Goal: Task Accomplishment & Management: Manage account settings

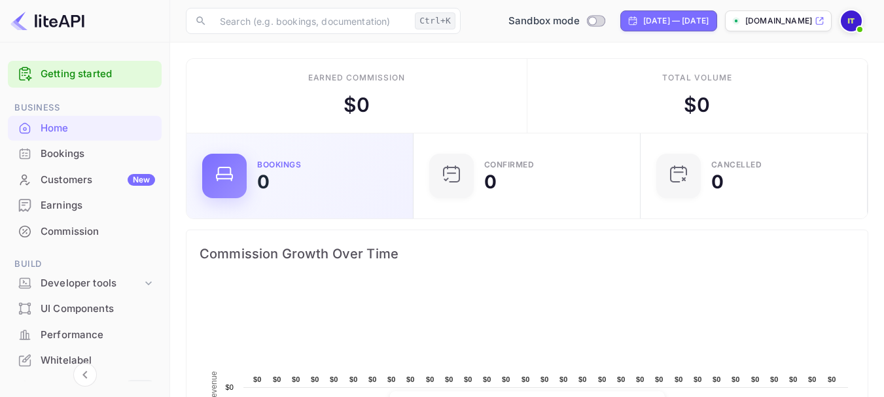
scroll to position [203, 209]
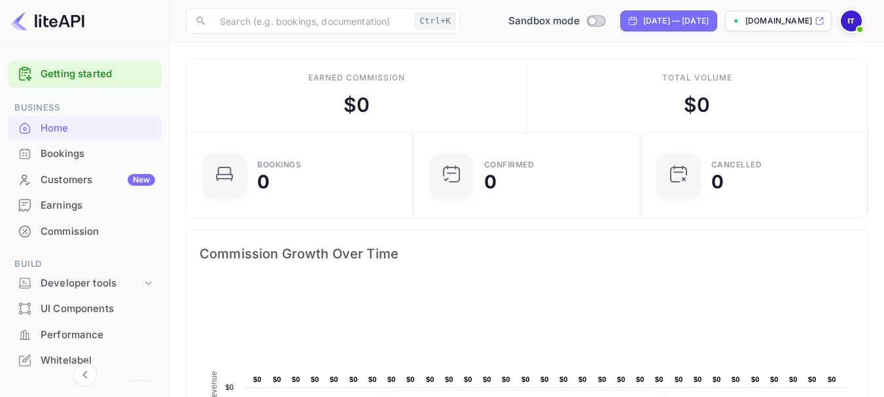
click at [61, 30] on img at bounding box center [47, 20] width 74 height 21
click at [56, 24] on img at bounding box center [47, 20] width 74 height 21
click at [14, 19] on div at bounding box center [85, 21] width 170 height 43
click at [14, 19] on img at bounding box center [47, 20] width 74 height 21
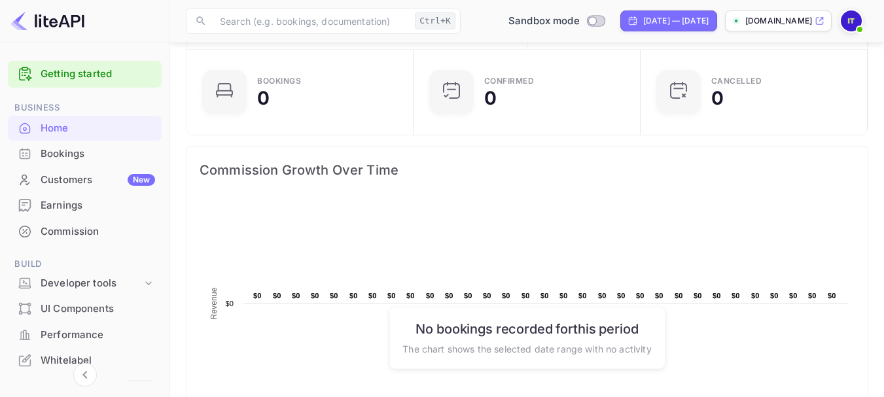
scroll to position [83, 0]
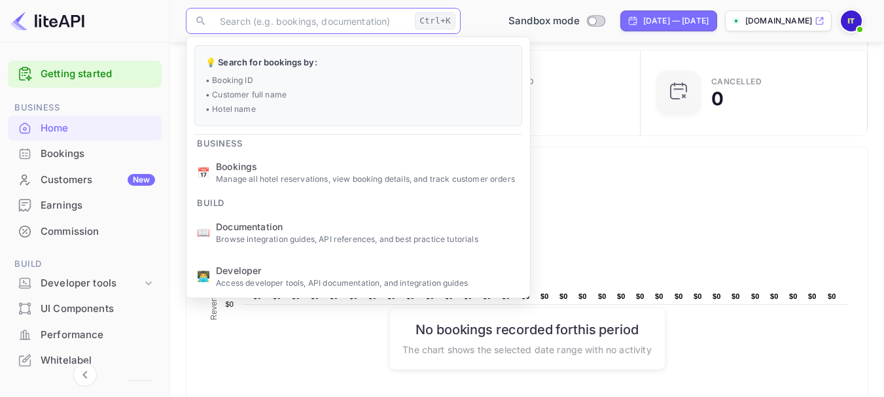
click at [367, 26] on input "text" at bounding box center [311, 21] width 198 height 26
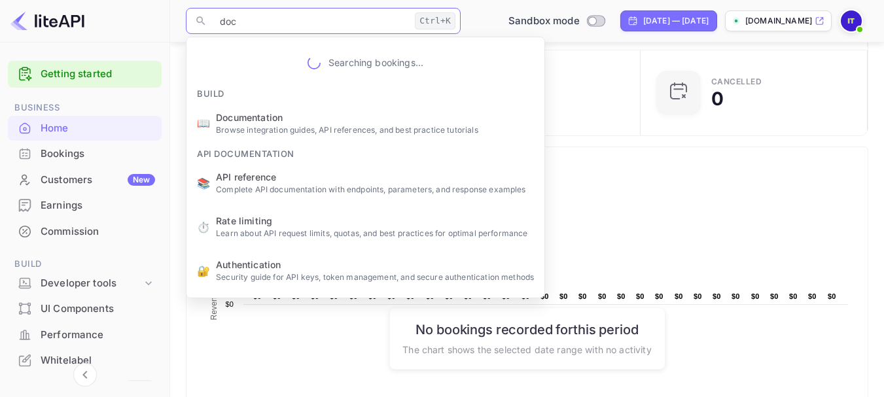
type input "docu"
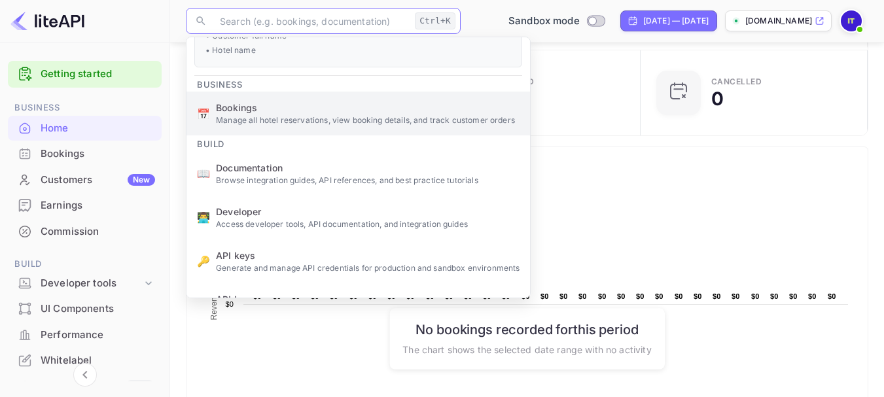
scroll to position [60, 0]
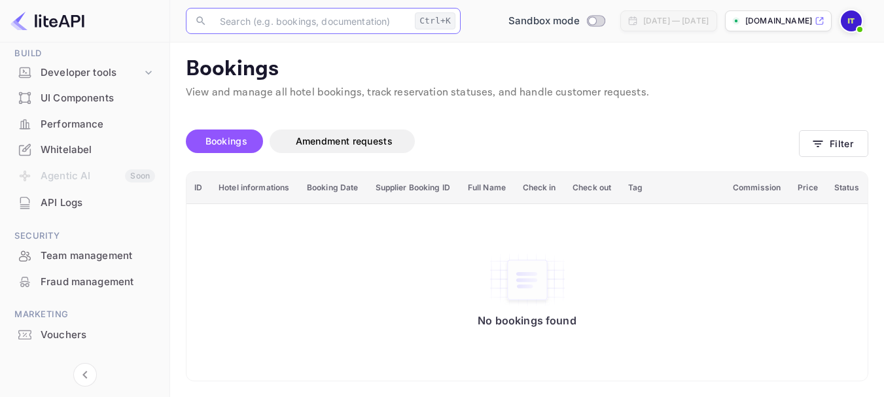
scroll to position [211, 0]
click at [94, 108] on div "UI Components" at bounding box center [85, 98] width 154 height 26
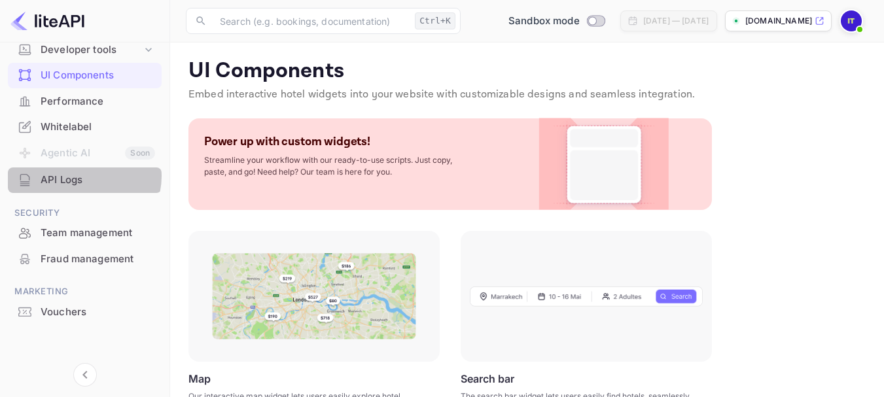
click at [82, 176] on div "API Logs" at bounding box center [98, 180] width 114 height 15
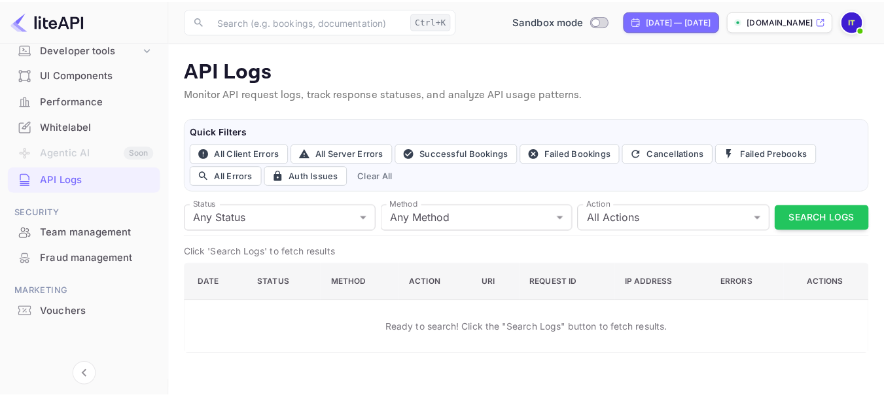
scroll to position [160, 0]
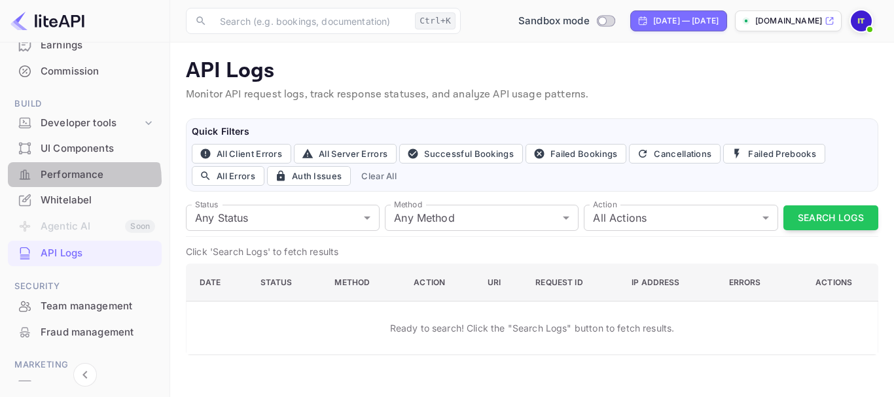
click at [75, 181] on div "Performance" at bounding box center [98, 174] width 114 height 15
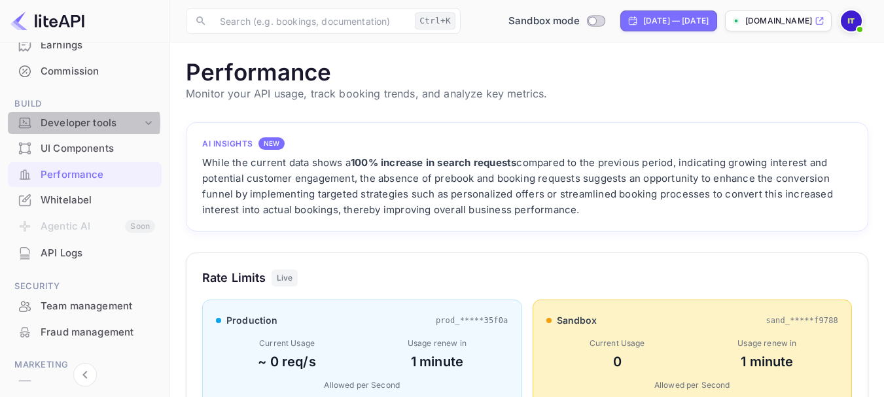
click at [76, 123] on div "Developer tools" at bounding box center [91, 123] width 101 height 15
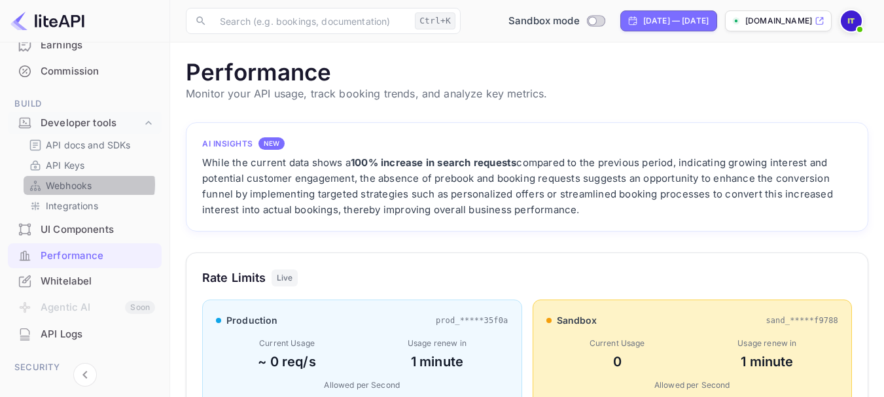
click at [86, 185] on p "Webhooks" at bounding box center [69, 186] width 46 height 14
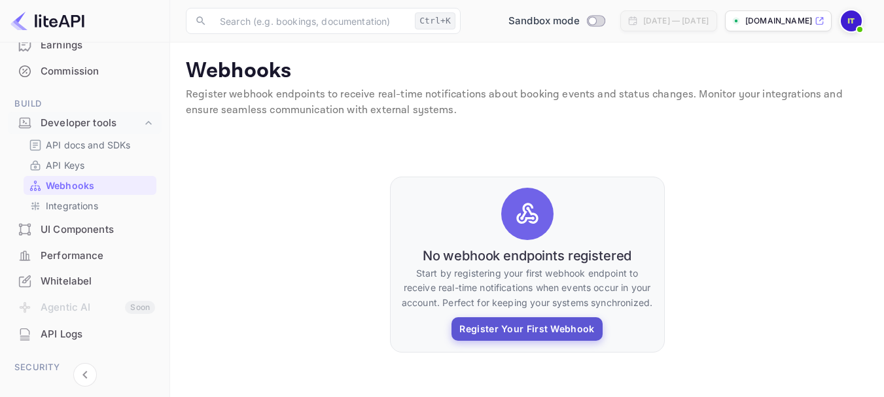
click at [505, 334] on button "Register Your First Webhook" at bounding box center [526, 329] width 150 height 24
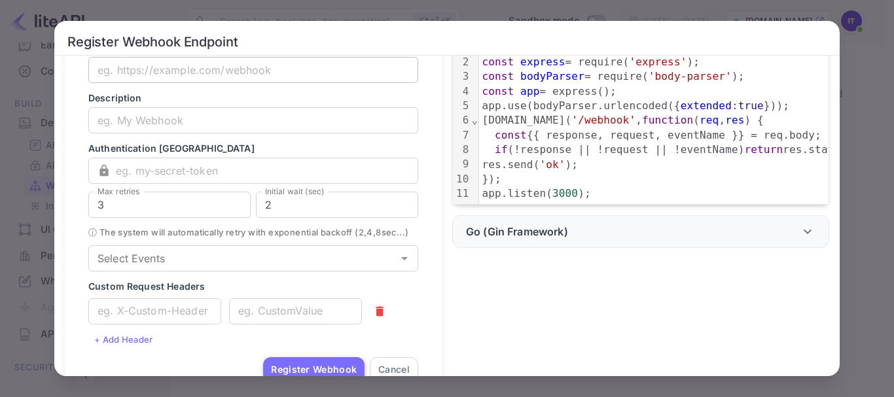
scroll to position [118, 0]
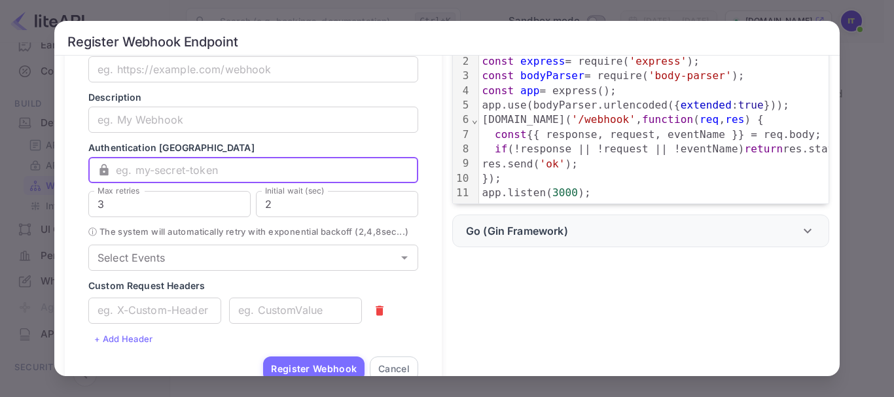
click at [266, 177] on input "text" at bounding box center [267, 170] width 302 height 26
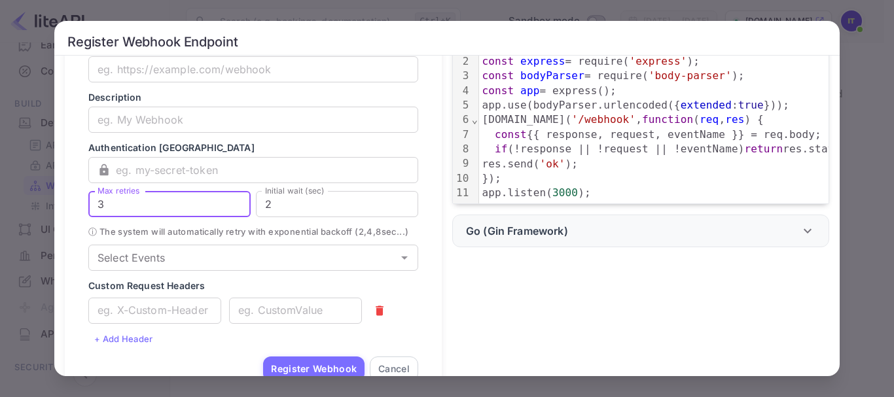
click at [240, 202] on input "3" at bounding box center [169, 204] width 162 height 26
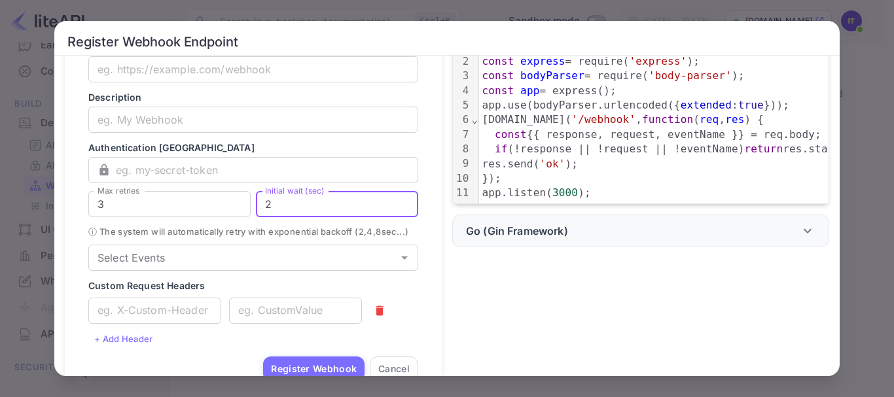
click at [309, 199] on input "2" at bounding box center [337, 204] width 162 height 26
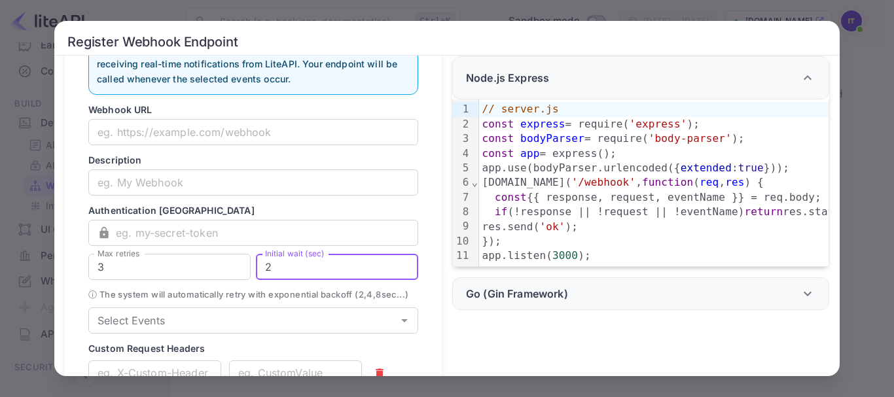
scroll to position [53, 0]
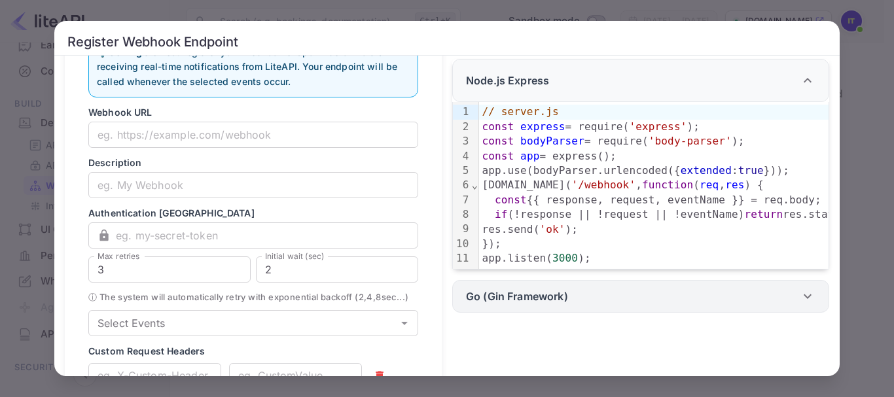
click at [537, 304] on p "Go (Gin Framework)" at bounding box center [517, 297] width 102 height 16
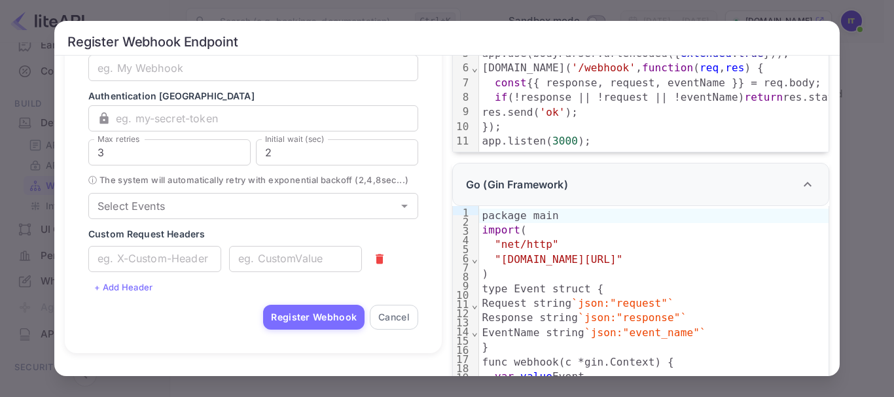
scroll to position [169, 0]
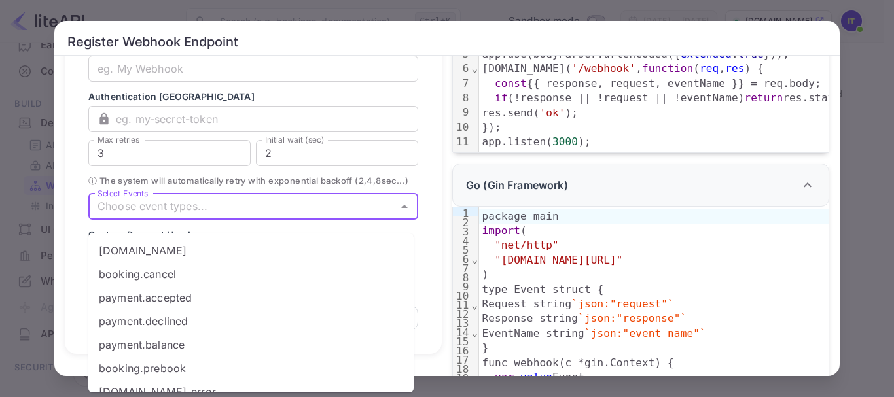
click at [230, 216] on input "Select Events" at bounding box center [242, 207] width 300 height 18
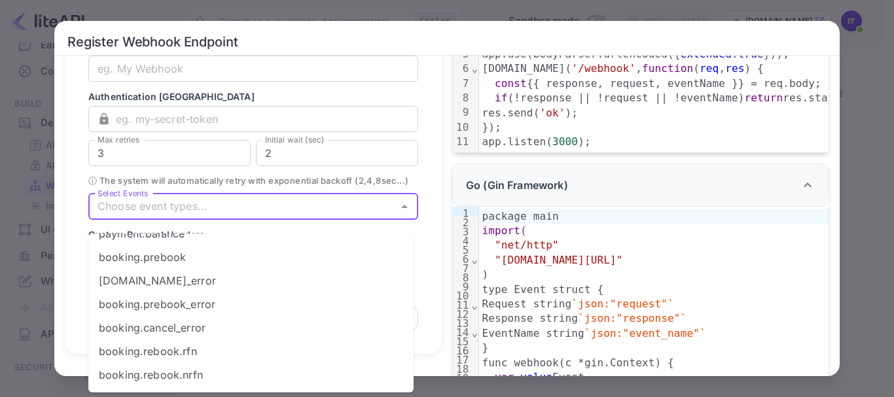
scroll to position [181, 0]
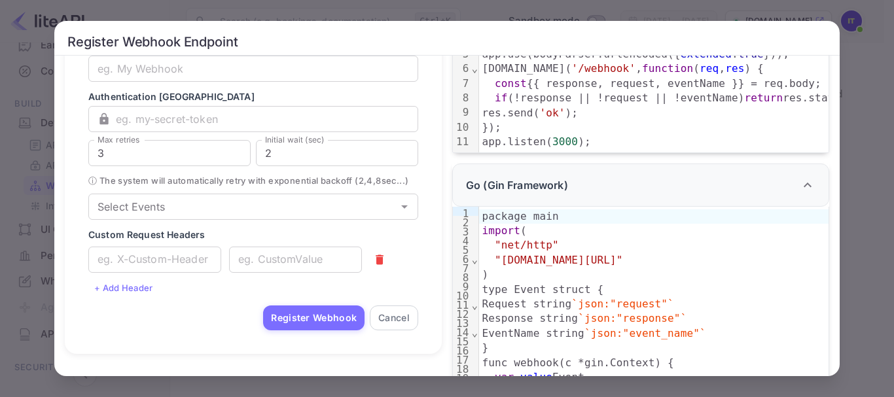
click at [252, 204] on form "Webhook URL ​ Description ​ Authentication Token ​ ​ Max retries 3 Max retries …" at bounding box center [253, 160] width 330 height 342
click at [288, 273] on input "text" at bounding box center [295, 260] width 133 height 26
click at [173, 264] on input "text" at bounding box center [154, 260] width 133 height 26
click at [304, 273] on input "text" at bounding box center [295, 260] width 133 height 26
click at [144, 298] on button "+ Add Header" at bounding box center [123, 288] width 71 height 20
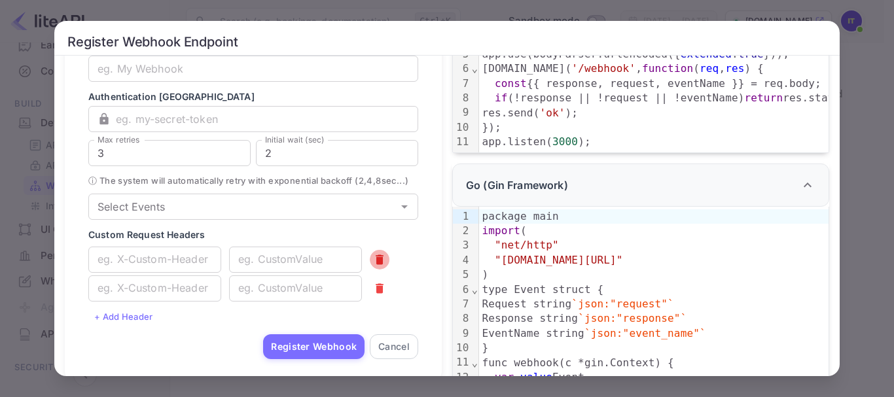
click at [376, 264] on icon "button" at bounding box center [380, 260] width 8 height 10
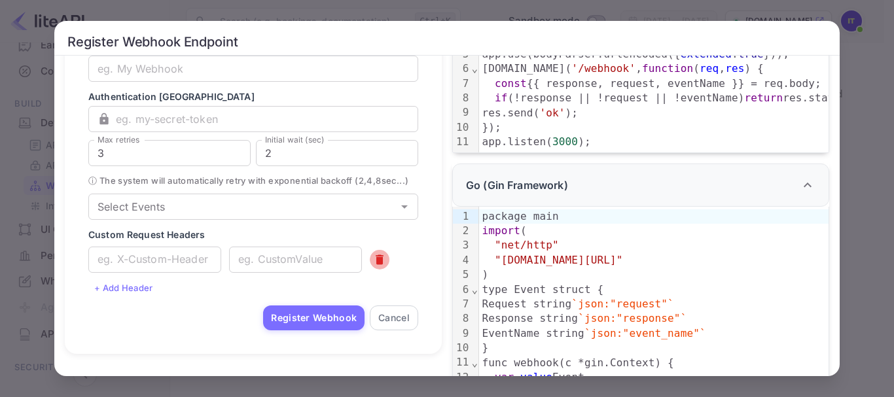
click at [376, 264] on icon "button" at bounding box center [380, 260] width 8 height 10
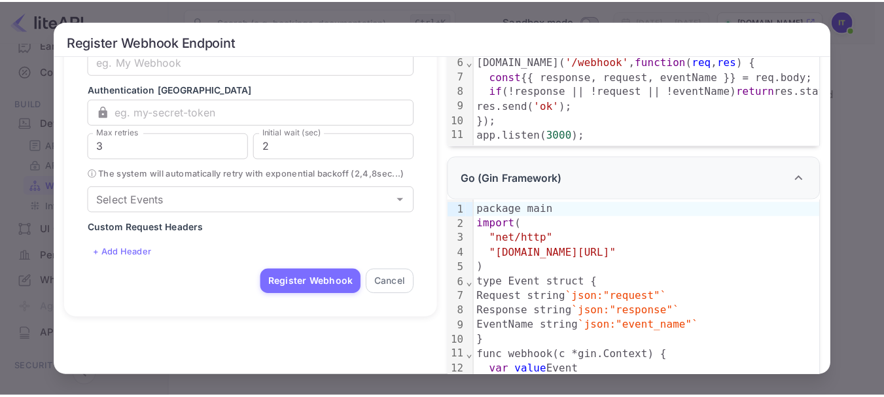
scroll to position [0, 0]
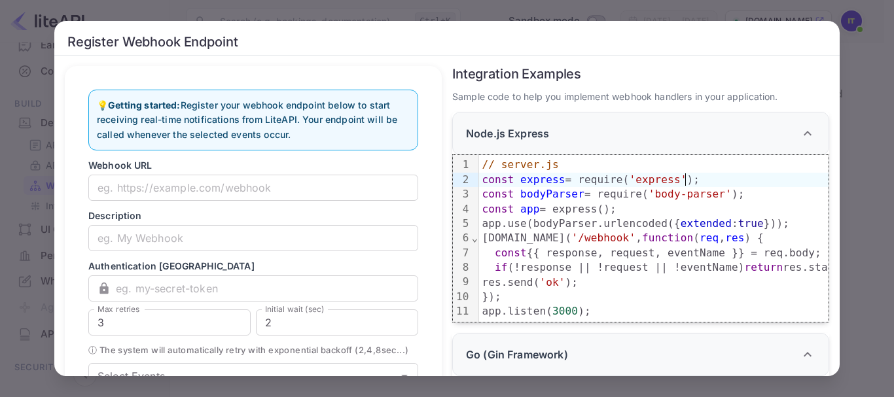
click at [852, 175] on div "Register Webhook Endpoint 💡 Getting started: Register your webhook endpoint bel…" at bounding box center [447, 198] width 894 height 397
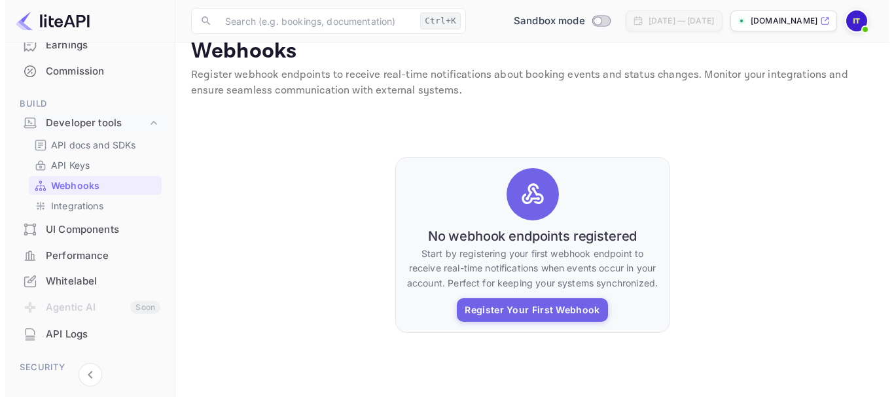
scroll to position [20, 0]
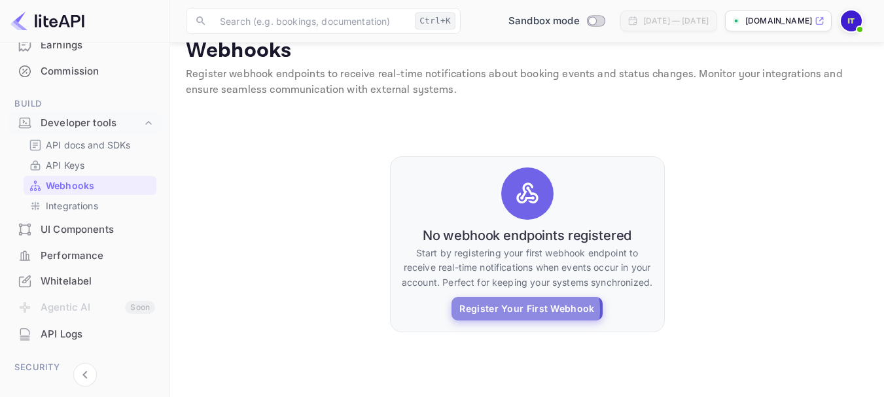
click at [526, 309] on button "Register Your First Webhook" at bounding box center [526, 309] width 150 height 24
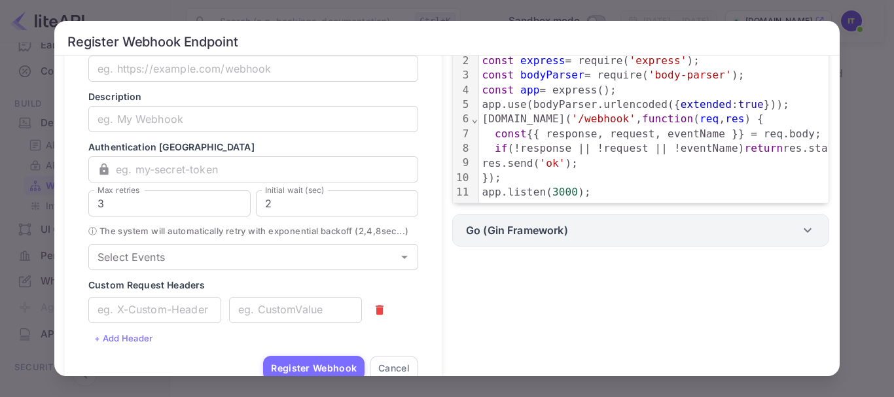
click at [560, 226] on div "Go (Gin Framework)" at bounding box center [640, 230] width 377 height 33
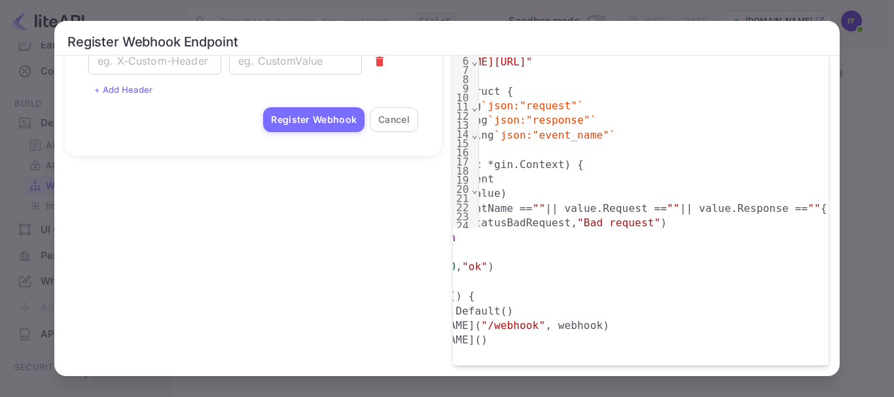
scroll to position [0, 0]
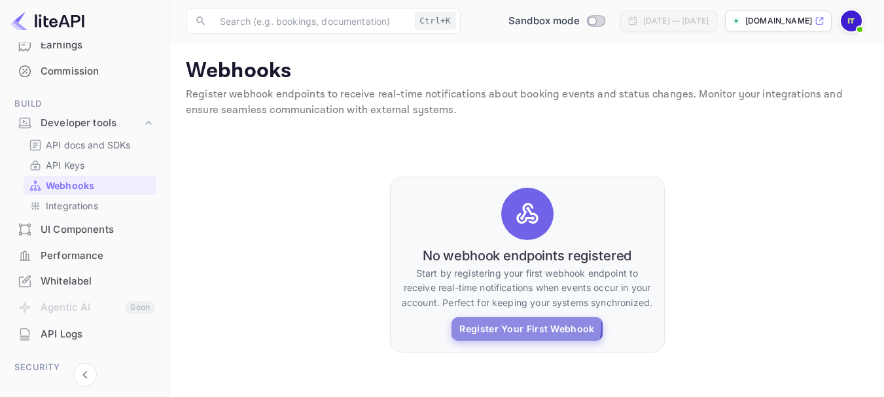
click at [512, 323] on button "Register Your First Webhook" at bounding box center [526, 329] width 150 height 24
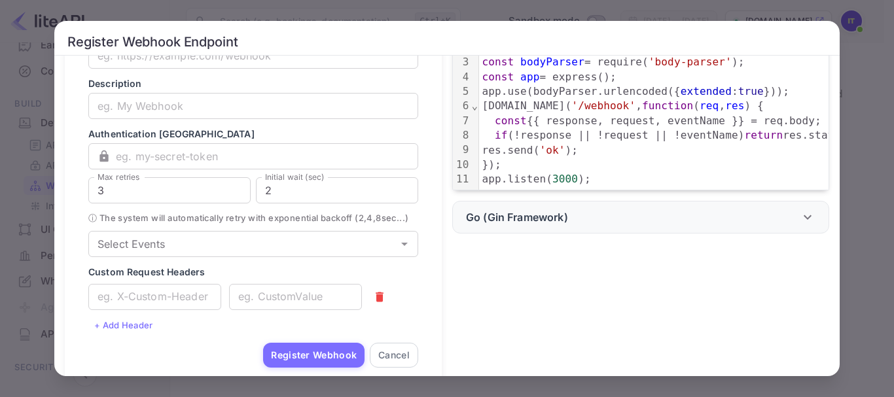
scroll to position [171, 0]
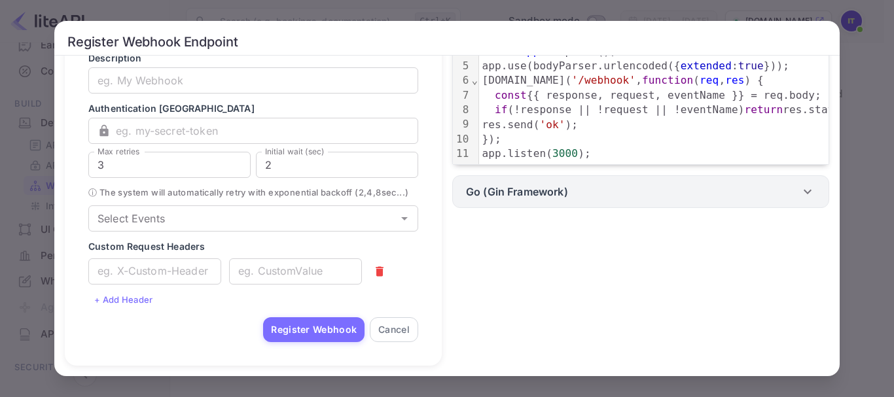
click at [542, 195] on p "Go (Gin Framework)" at bounding box center [517, 192] width 102 height 16
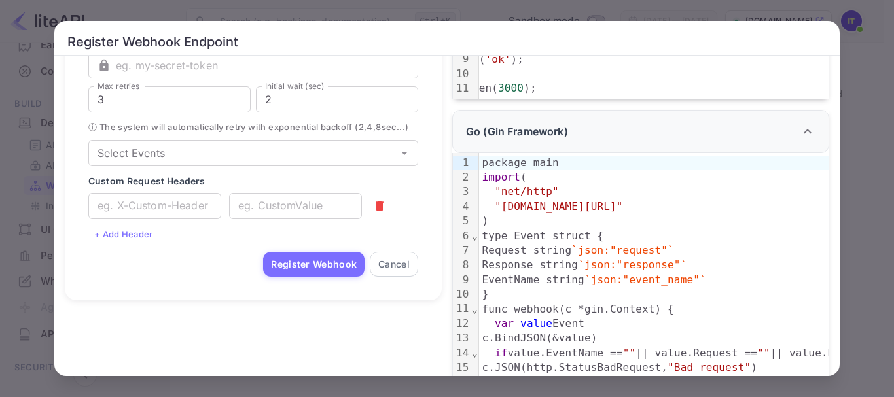
scroll to position [226, 0]
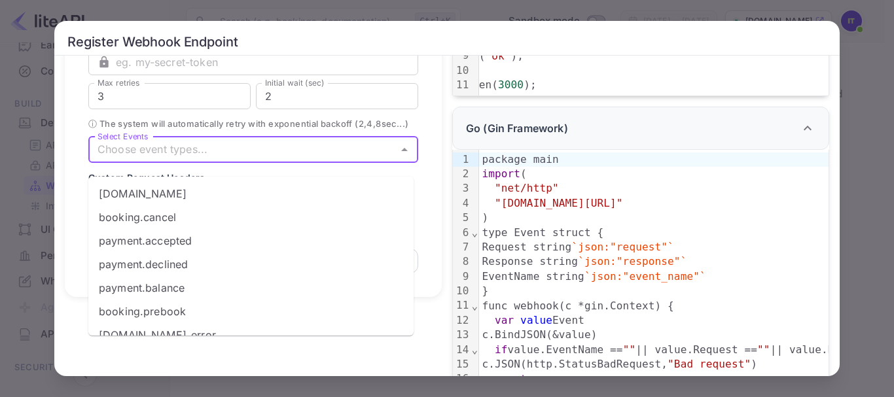
click at [181, 159] on input "Select Events" at bounding box center [242, 150] width 300 height 18
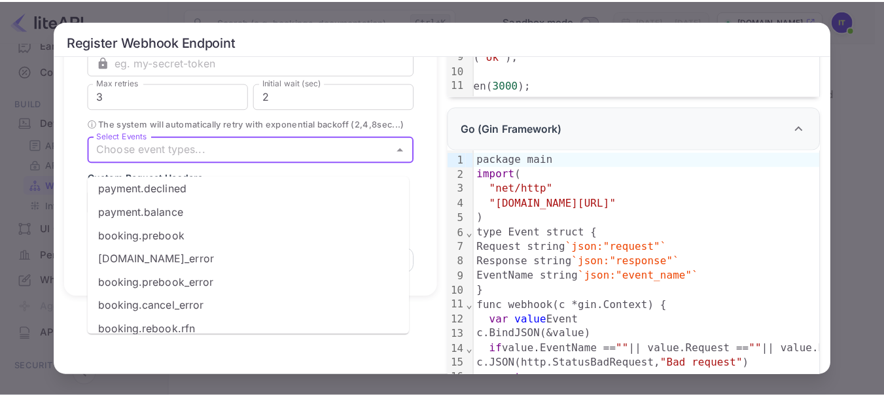
scroll to position [76, 0]
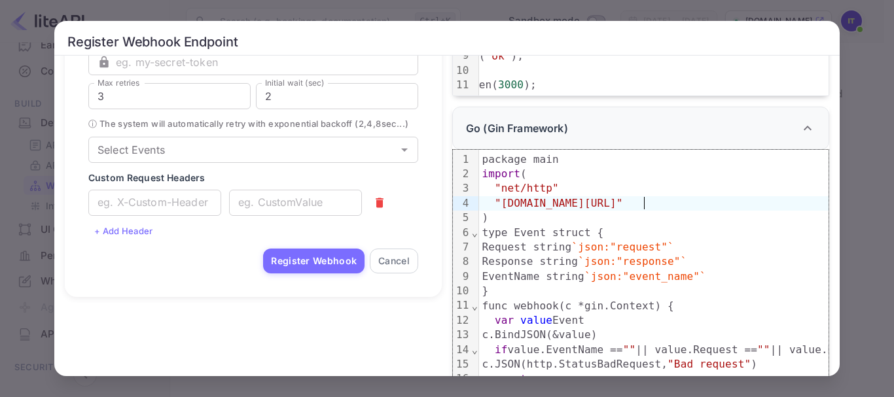
click at [852, 213] on div "Register Webhook Endpoint 💡 Getting started: Register your webhook endpoint bel…" at bounding box center [447, 198] width 894 height 397
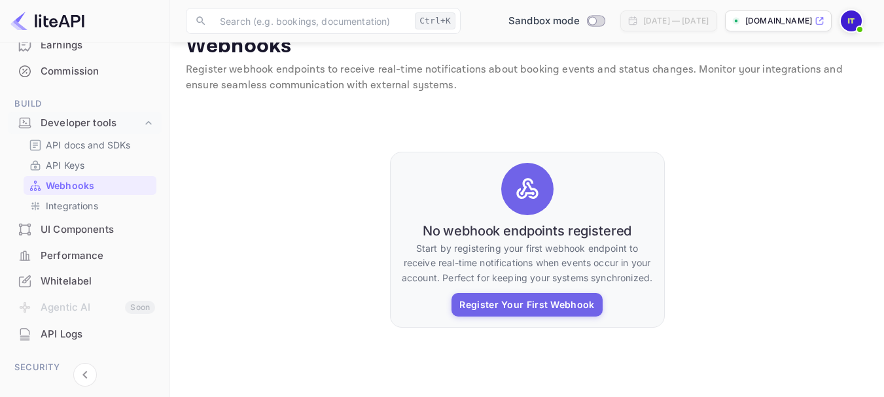
scroll to position [315, 0]
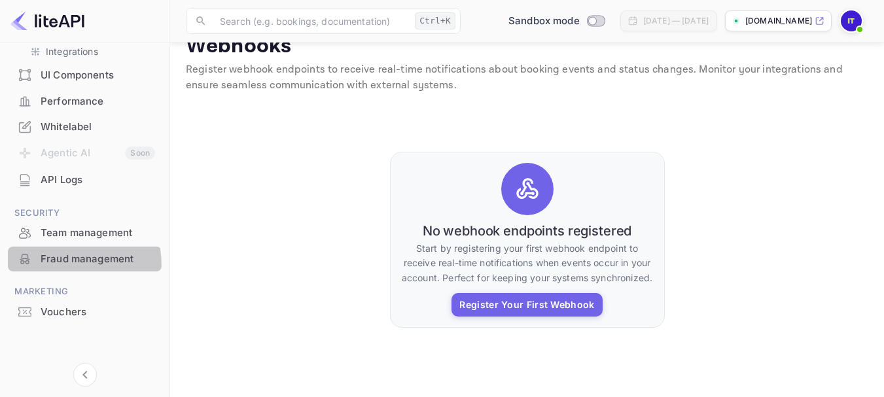
click at [9, 268] on div "Fraud management" at bounding box center [85, 260] width 154 height 26
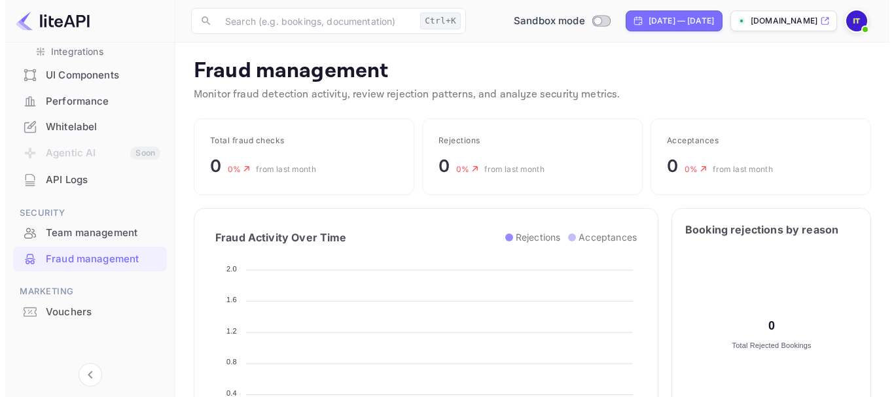
scroll to position [259, 289]
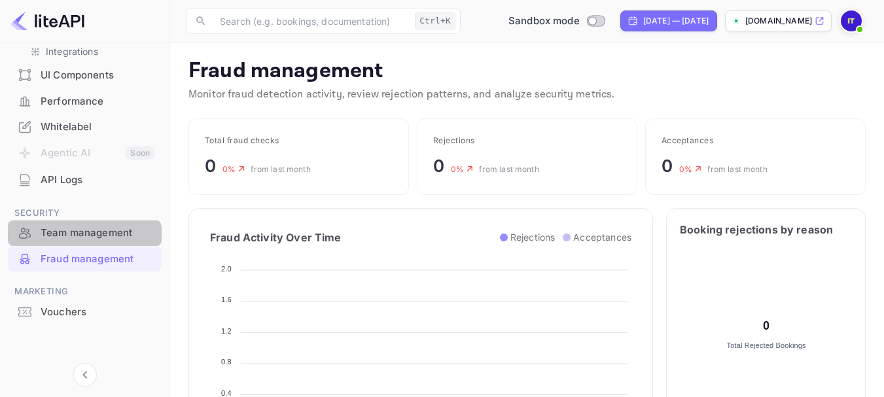
click at [77, 243] on div "Team management" at bounding box center [85, 233] width 154 height 26
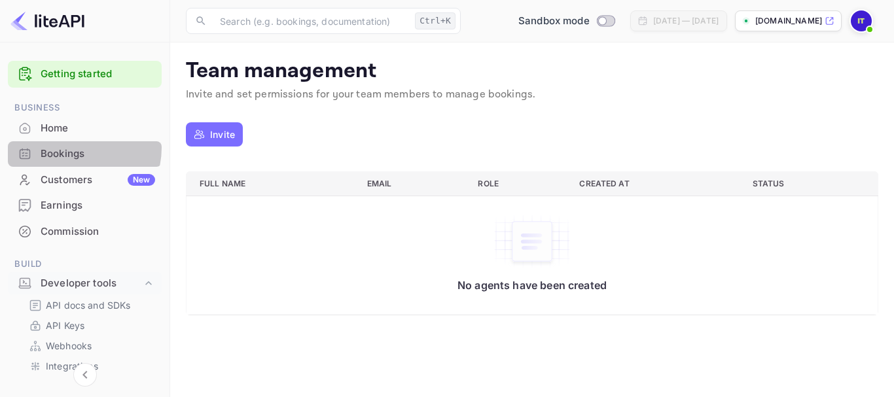
click at [73, 148] on div "Bookings" at bounding box center [98, 154] width 114 height 15
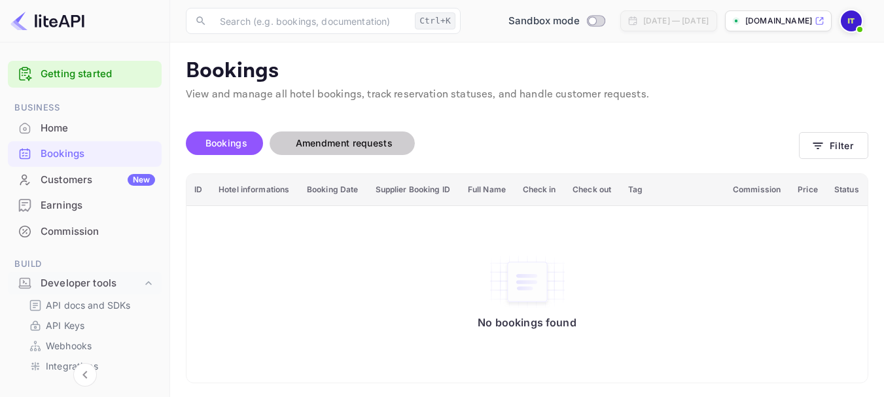
click at [368, 154] on button "Amendment requests" at bounding box center [342, 144] width 145 height 24
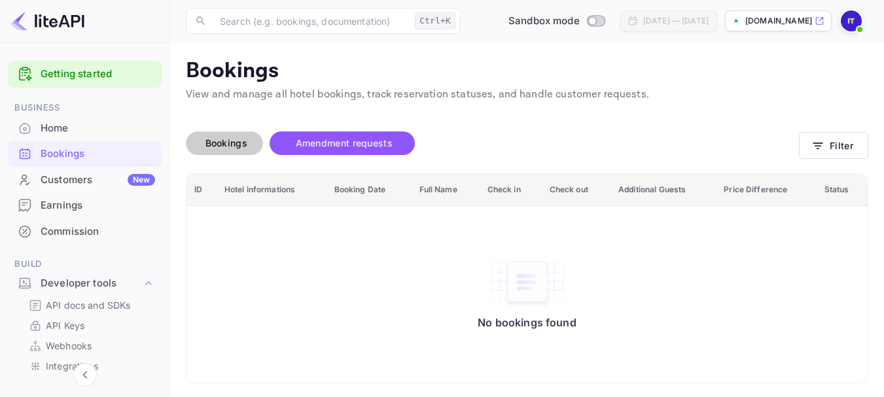
click at [214, 133] on button "Bookings" at bounding box center [224, 144] width 77 height 24
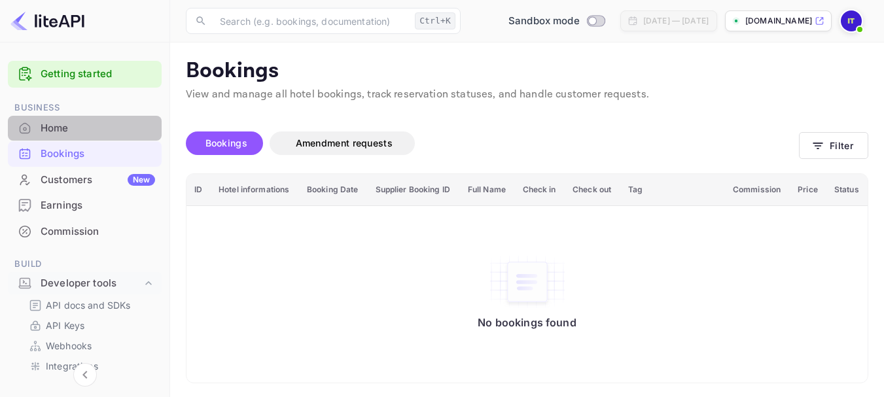
click at [94, 139] on div "Home" at bounding box center [85, 129] width 154 height 26
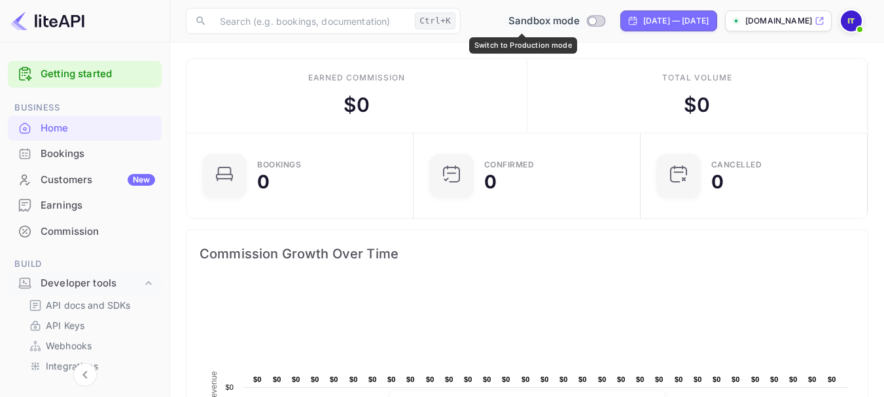
click at [579, 22] on input "Switch to Production mode" at bounding box center [592, 20] width 26 height 9
checkbox input "false"
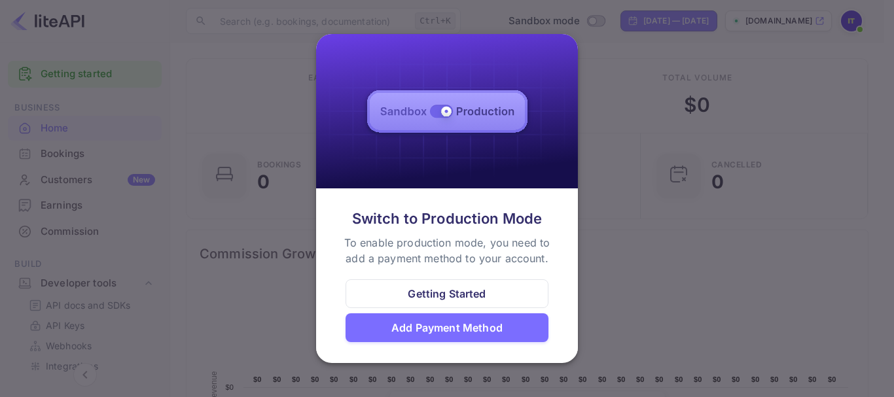
click at [436, 326] on div "Add Payment Method" at bounding box center [446, 328] width 111 height 16
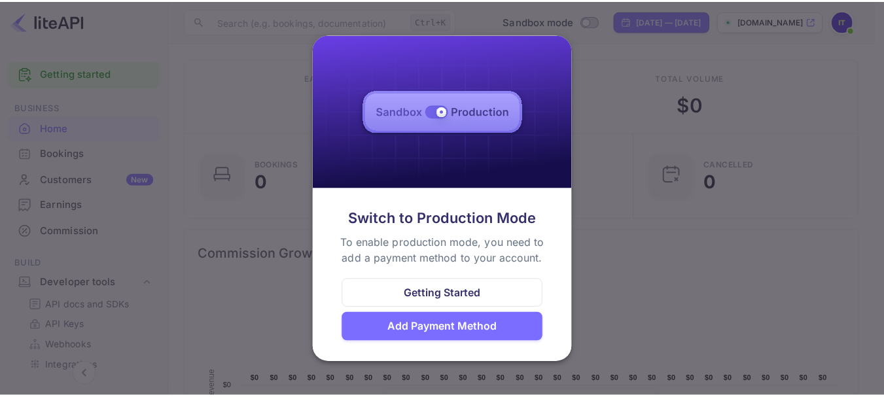
scroll to position [10, 10]
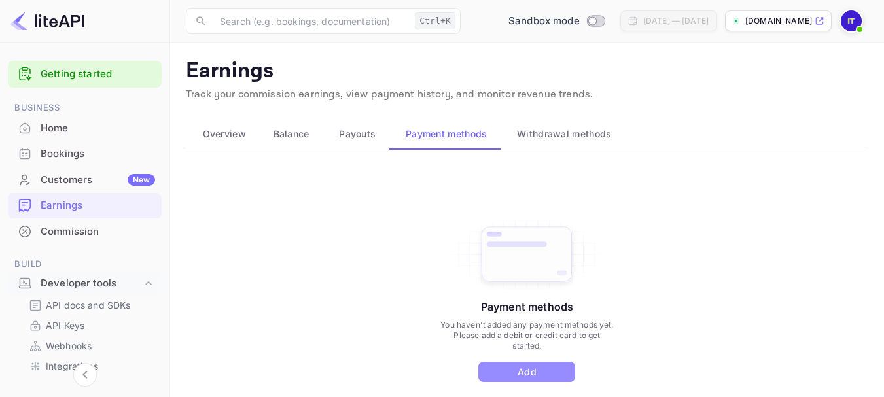
click at [508, 366] on button "Add" at bounding box center [526, 372] width 97 height 20
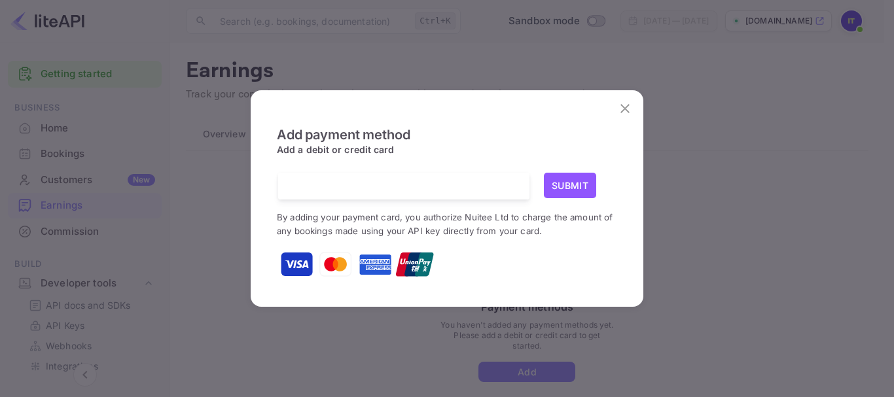
click at [688, 200] on div "Add payment method Add a debit or credit card Submit By adding your payment car…" at bounding box center [447, 198] width 894 height 397
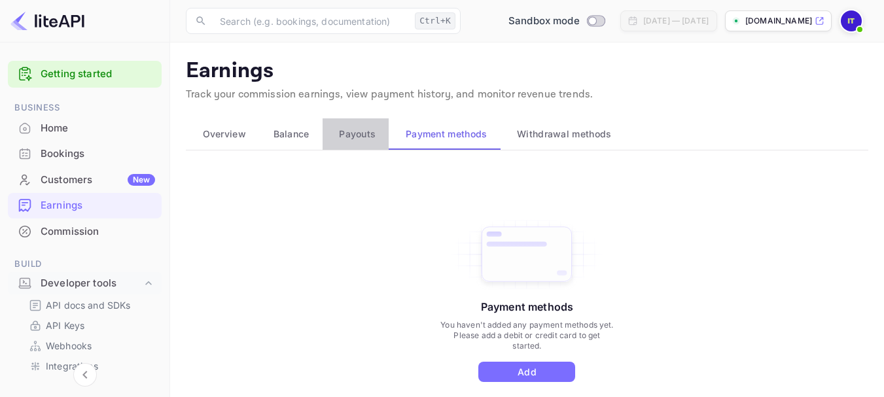
click at [353, 139] on span "Payouts" at bounding box center [357, 134] width 37 height 16
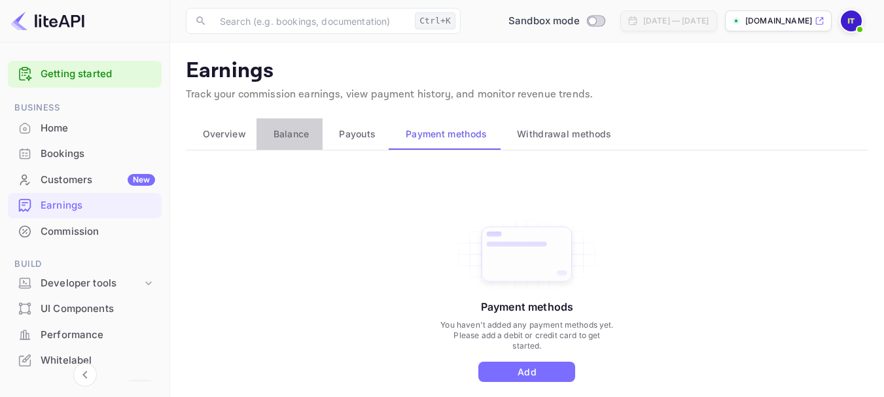
click at [280, 141] on span "Balance" at bounding box center [291, 134] width 36 height 16
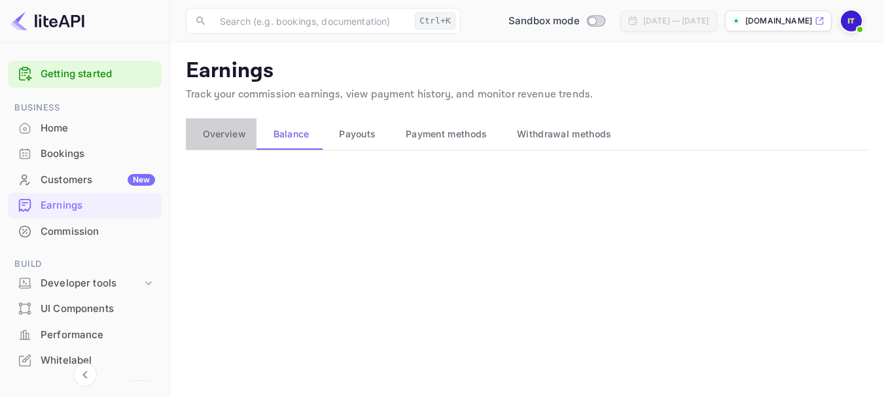
click at [238, 149] on button "Overview" at bounding box center [221, 133] width 71 height 31
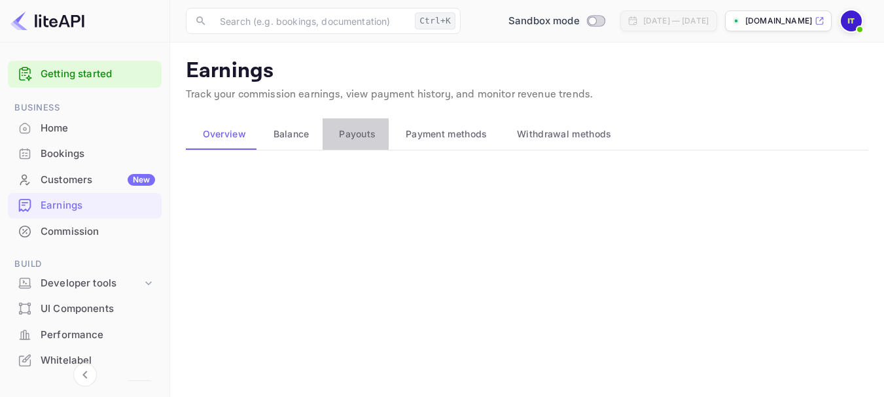
click at [383, 139] on button "Payouts" at bounding box center [356, 133] width 67 height 31
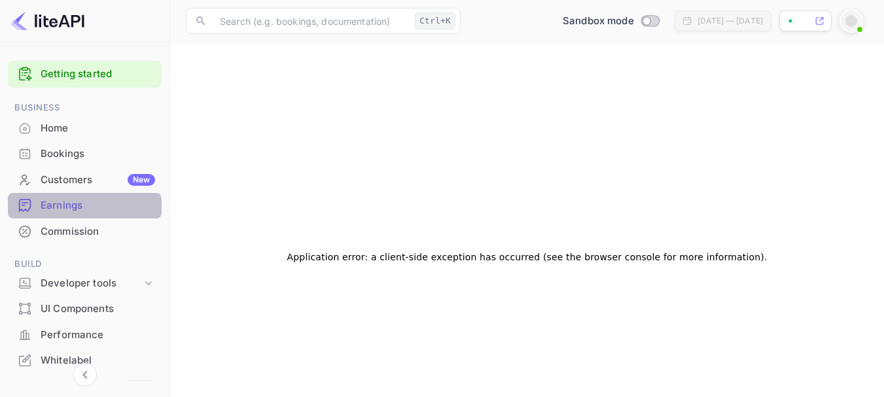
click at [73, 215] on div "Earnings" at bounding box center [85, 206] width 154 height 26
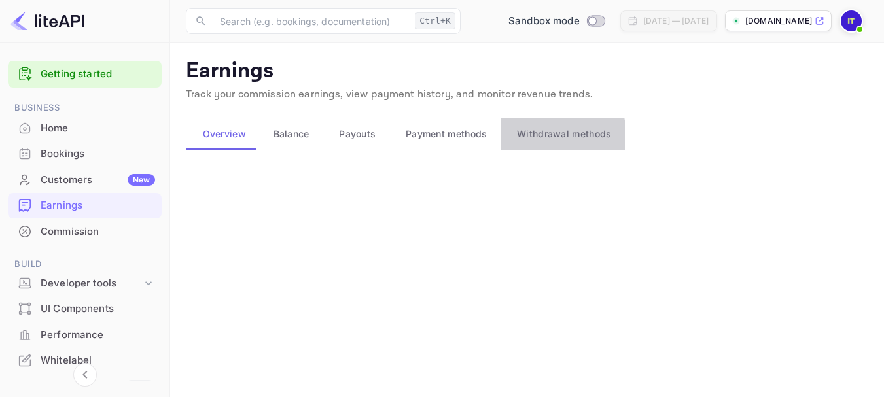
click at [543, 135] on span "Withdrawal methods" at bounding box center [564, 134] width 94 height 16
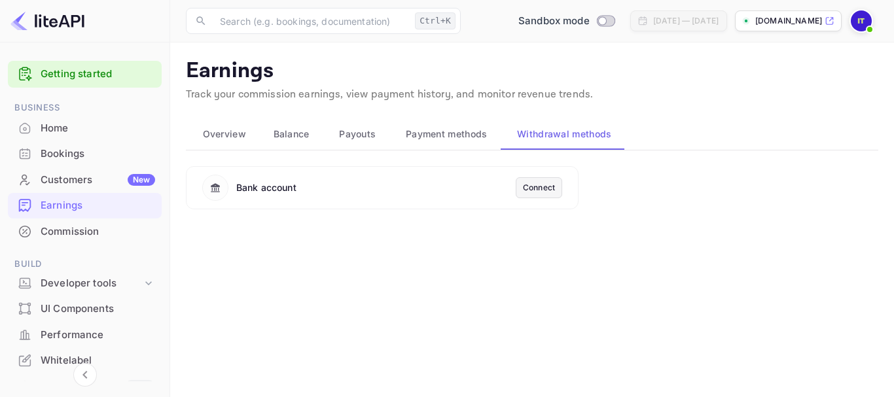
click at [533, 190] on div "Connect" at bounding box center [539, 188] width 32 height 12
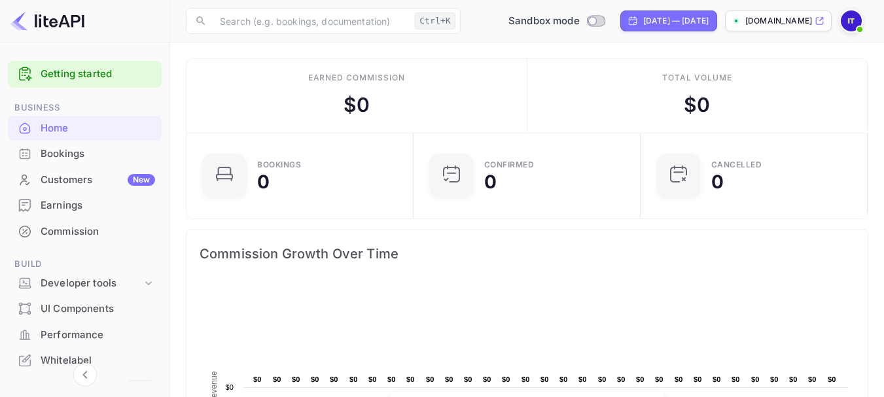
click at [846, 22] on img at bounding box center [851, 20] width 21 height 21
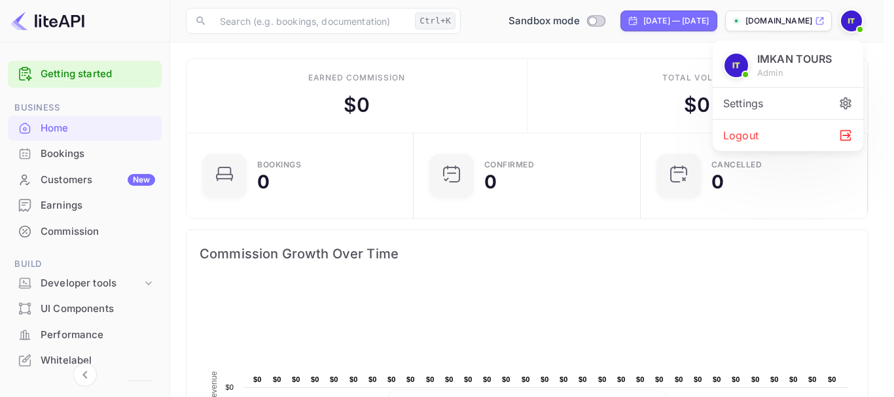
click at [846, 22] on div at bounding box center [447, 198] width 894 height 397
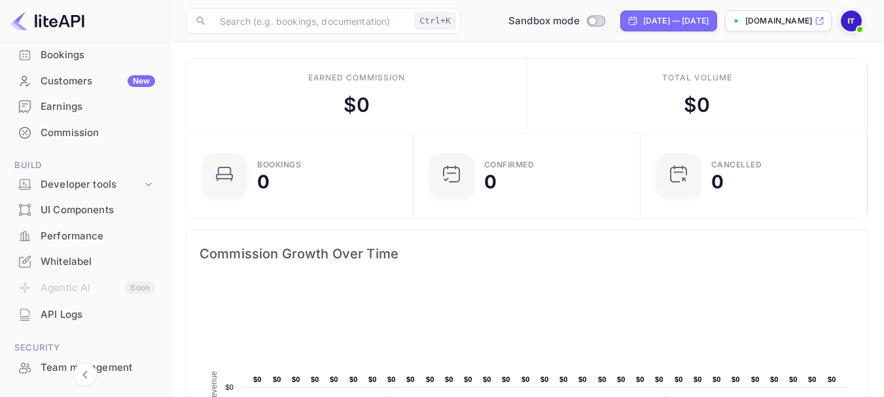
scroll to position [100, 0]
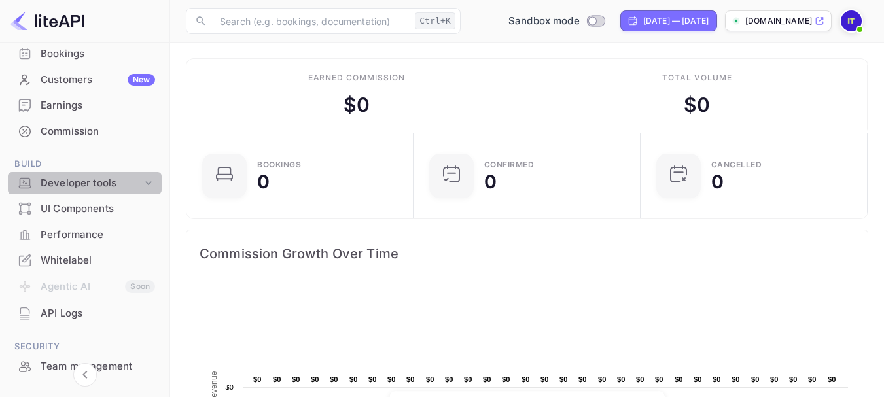
click at [123, 183] on div "Developer tools" at bounding box center [91, 183] width 101 height 15
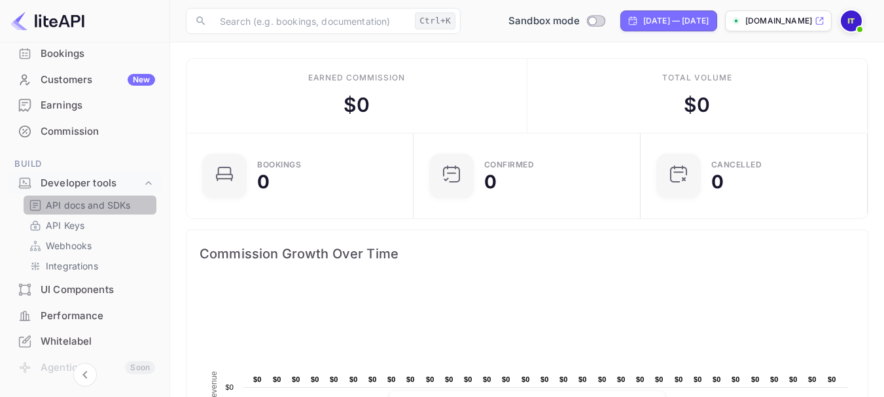
click at [101, 214] on div "API docs and SDKs" at bounding box center [90, 205] width 133 height 19
click at [116, 208] on p "API docs and SDKs" at bounding box center [88, 205] width 85 height 14
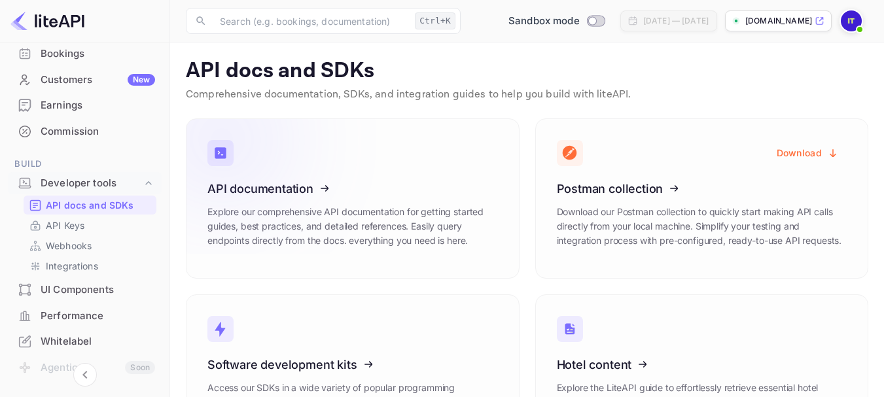
click at [311, 186] on icon at bounding box center [287, 186] width 203 height 135
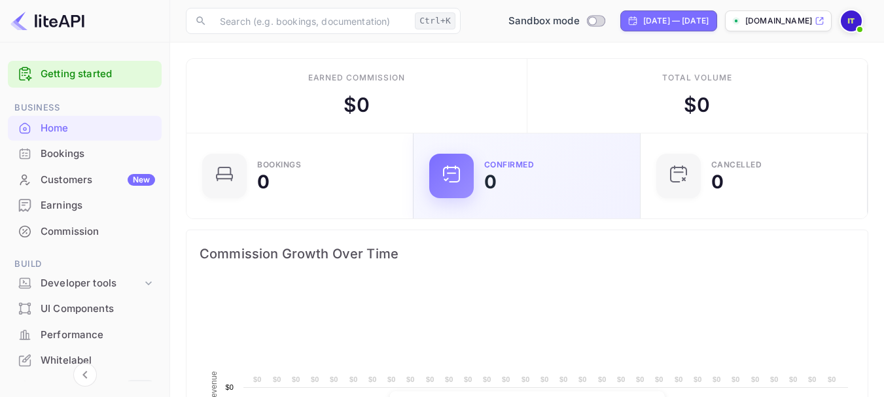
scroll to position [203, 209]
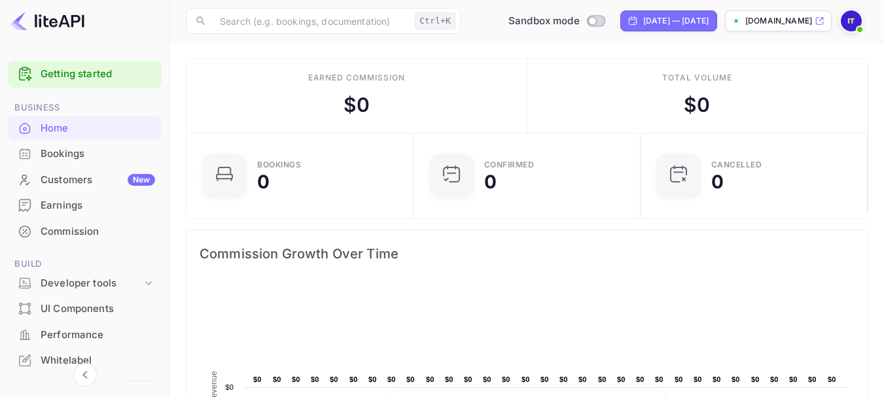
click at [94, 201] on div "Earnings" at bounding box center [98, 205] width 114 height 15
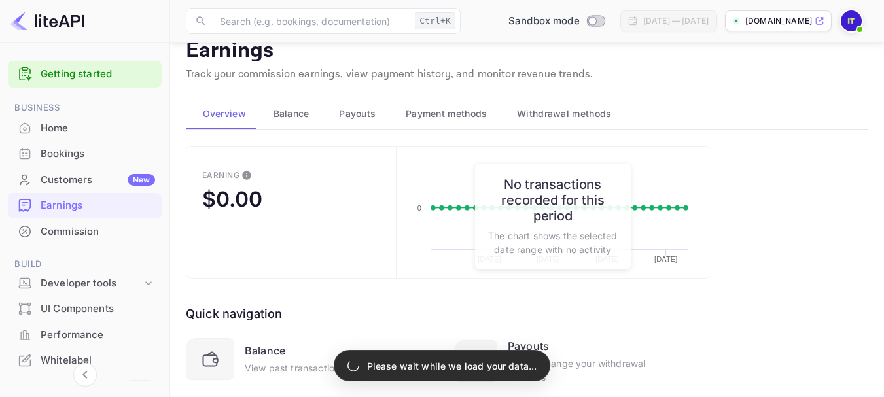
scroll to position [114, 0]
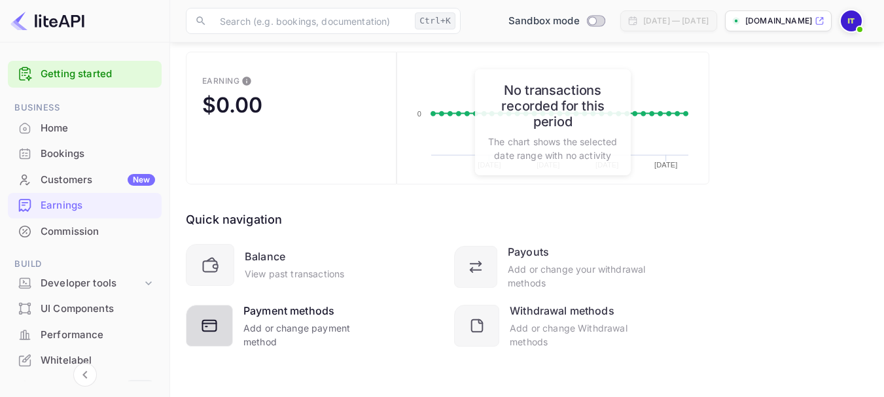
click at [281, 336] on div "Add or change payment method" at bounding box center [310, 334] width 135 height 27
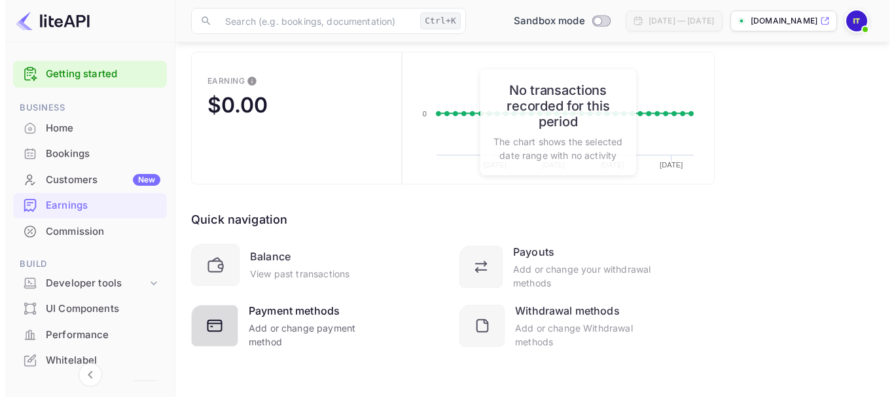
scroll to position [92, 0]
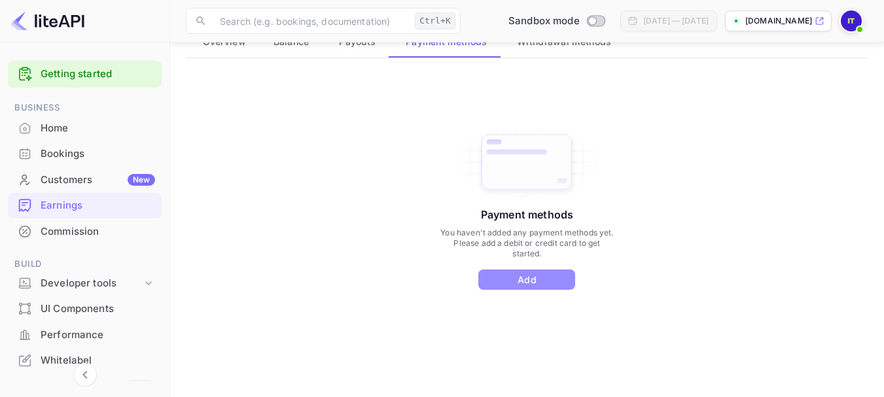
click at [496, 275] on button "Add" at bounding box center [526, 280] width 97 height 20
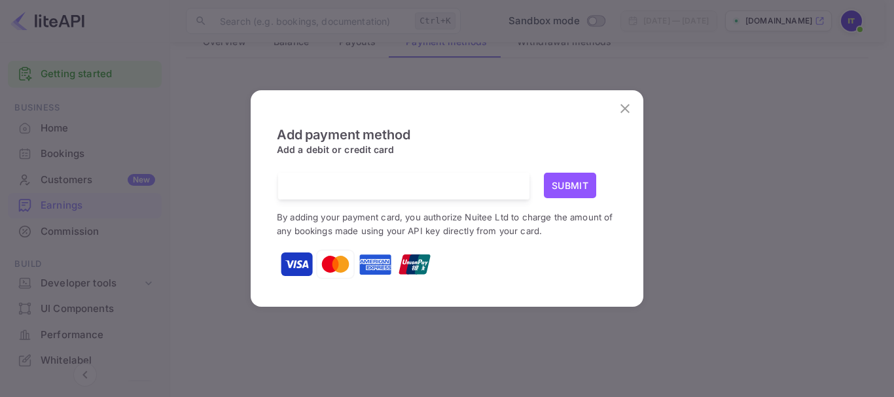
click at [345, 259] on img at bounding box center [335, 264] width 39 height 39
click at [378, 263] on img at bounding box center [375, 264] width 33 height 33
click at [411, 266] on img at bounding box center [414, 264] width 33 height 33
click at [368, 271] on img at bounding box center [374, 264] width 39 height 39
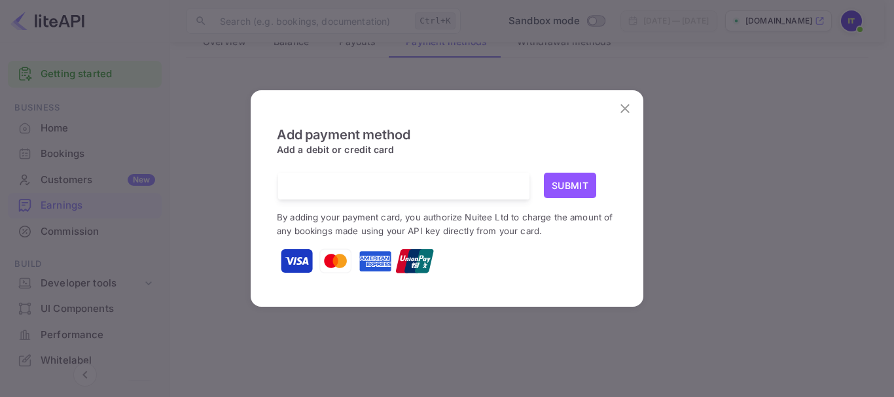
click at [612, 281] on div "Add payment method Add a debit or credit card Submit By adding your payment car…" at bounding box center [447, 197] width 366 height 193
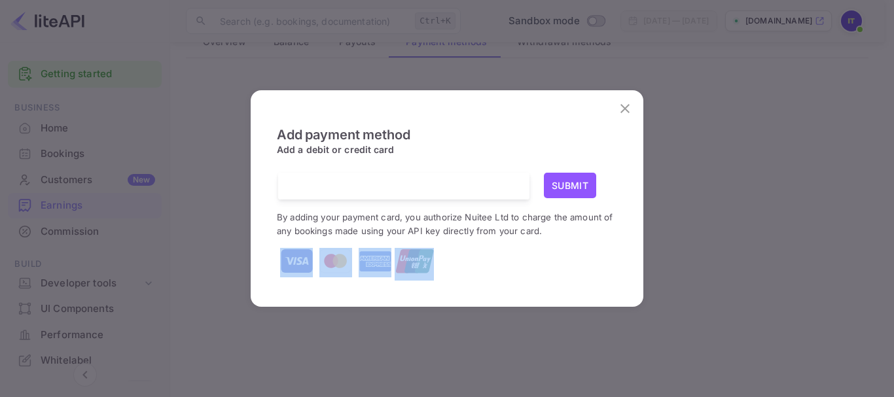
click at [612, 281] on div "Add payment method Add a debit or credit card Submit By adding your payment car…" at bounding box center [447, 197] width 366 height 193
drag, startPoint x: 612, startPoint y: 281, endPoint x: 610, endPoint y: 253, distance: 28.9
click at [610, 253] on div "Add payment method Add a debit or credit card Submit By adding your payment car…" at bounding box center [447, 197] width 366 height 193
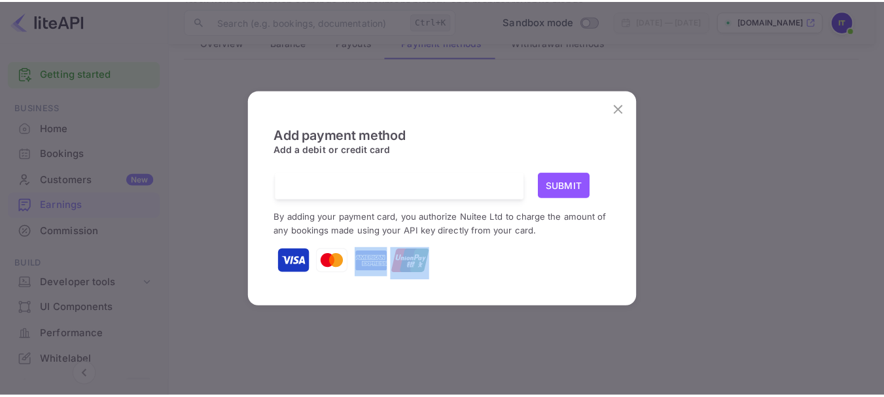
scroll to position [0, 0]
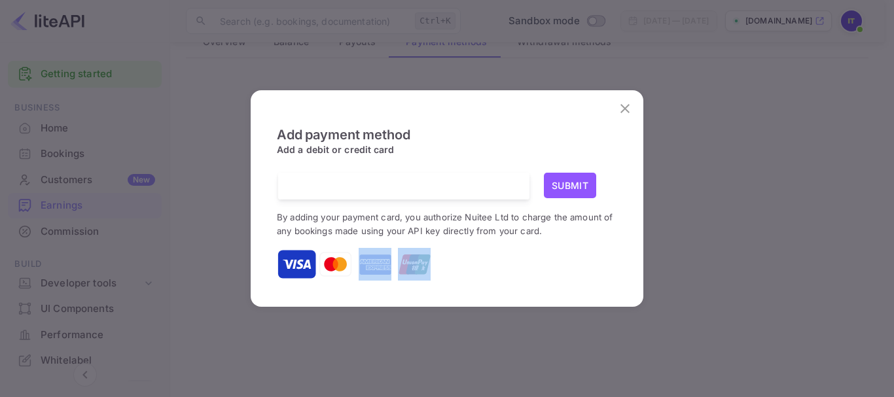
click at [379, 264] on img at bounding box center [375, 264] width 33 height 33
click at [336, 264] on img at bounding box center [335, 264] width 39 height 39
click at [291, 265] on img at bounding box center [296, 264] width 33 height 33
click at [331, 263] on img at bounding box center [335, 264] width 39 height 39
click at [370, 266] on img at bounding box center [374, 264] width 39 height 39
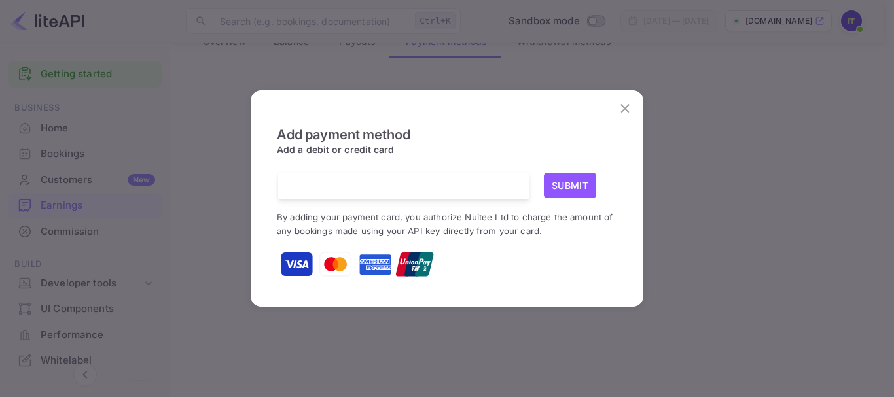
click at [468, 227] on small "By adding your payment card, you authorize Nuitee Ltd to charge the amount of a…" at bounding box center [445, 224] width 336 height 24
click at [387, 179] on div at bounding box center [408, 186] width 241 height 27
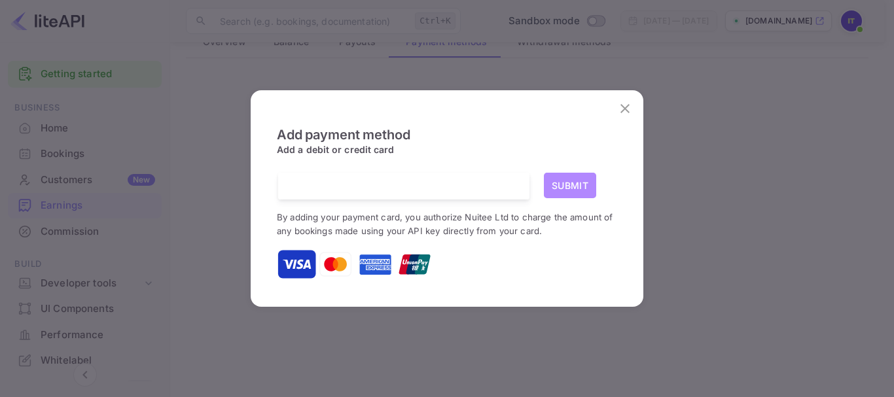
click at [561, 193] on button "Submit" at bounding box center [570, 186] width 52 height 26
click at [572, 194] on button "Submit" at bounding box center [570, 186] width 52 height 26
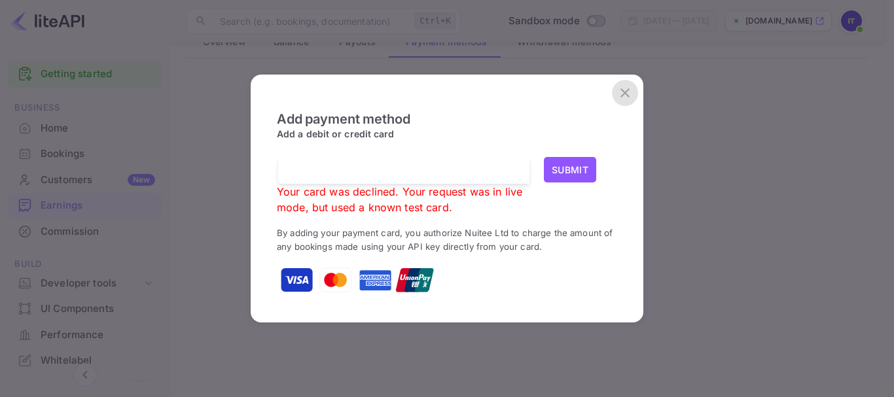
click at [623, 103] on button "close" at bounding box center [625, 93] width 26 height 26
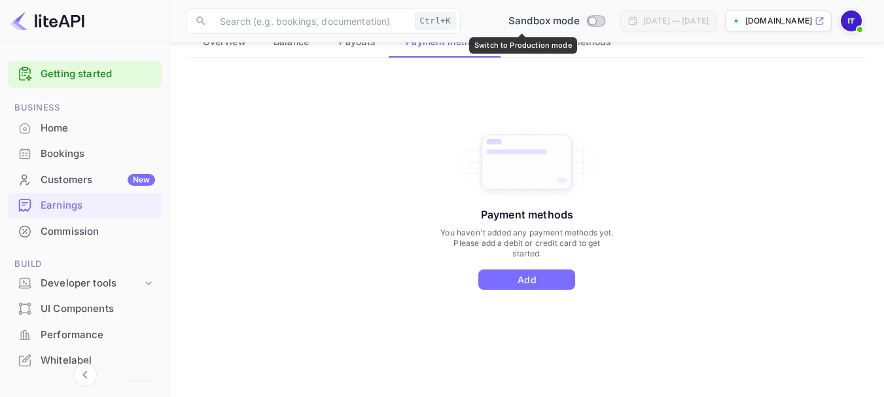
click at [579, 22] on input "Switch to Production mode" at bounding box center [592, 20] width 26 height 9
checkbox input "false"
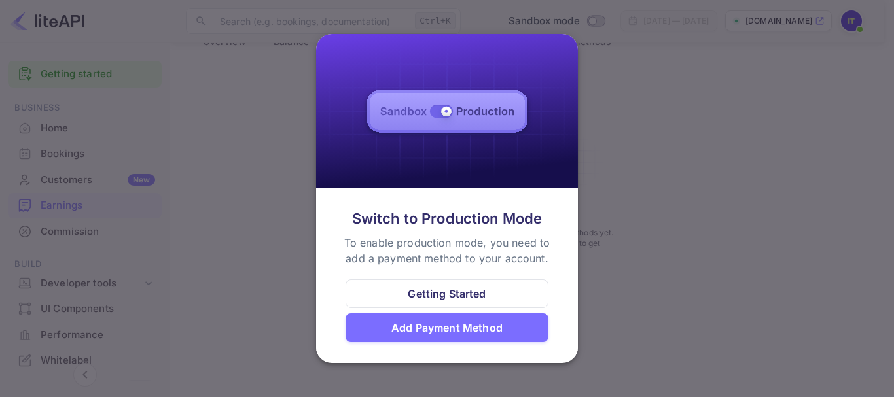
click at [463, 300] on div "Getting Started" at bounding box center [447, 294] width 78 height 16
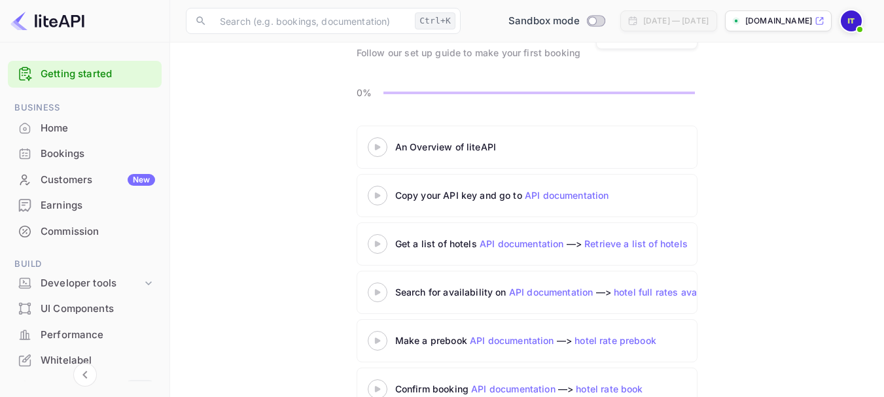
scroll to position [124, 0]
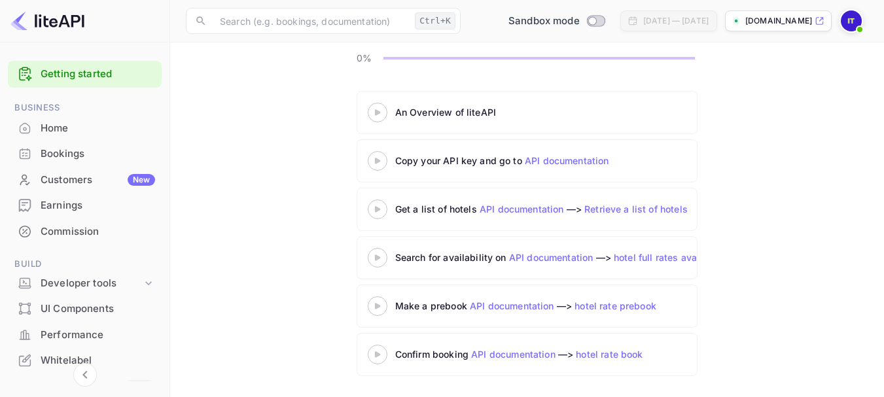
click at [381, 210] on icon at bounding box center [378, 209] width 46 height 7
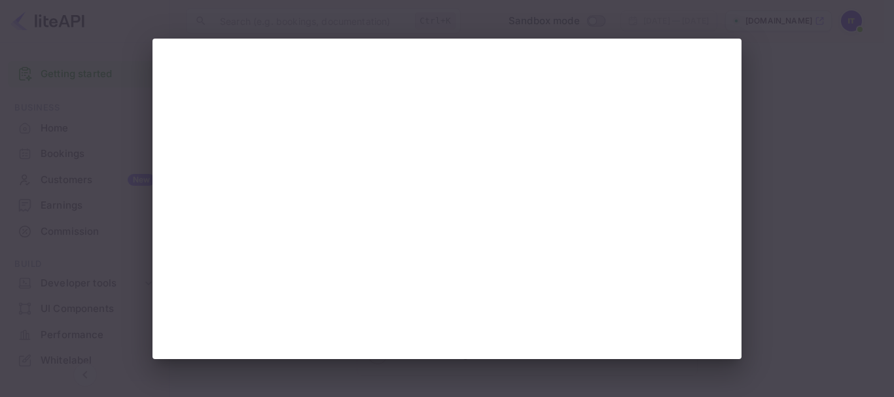
click at [762, 162] on div at bounding box center [447, 198] width 894 height 397
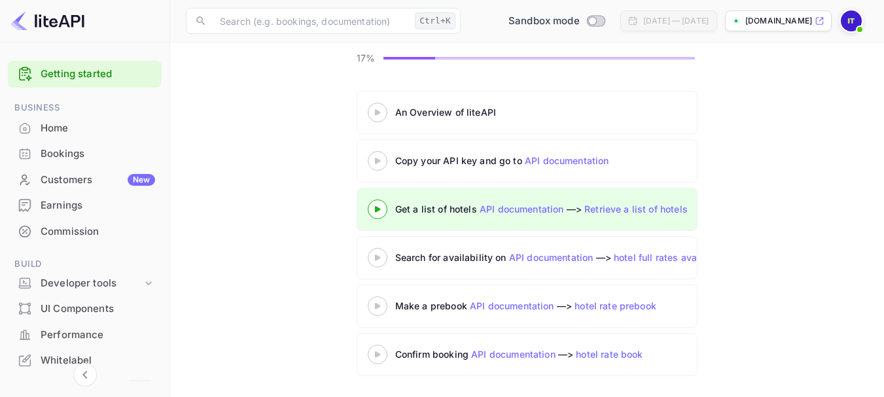
click at [379, 357] on icon at bounding box center [378, 354] width 46 height 7
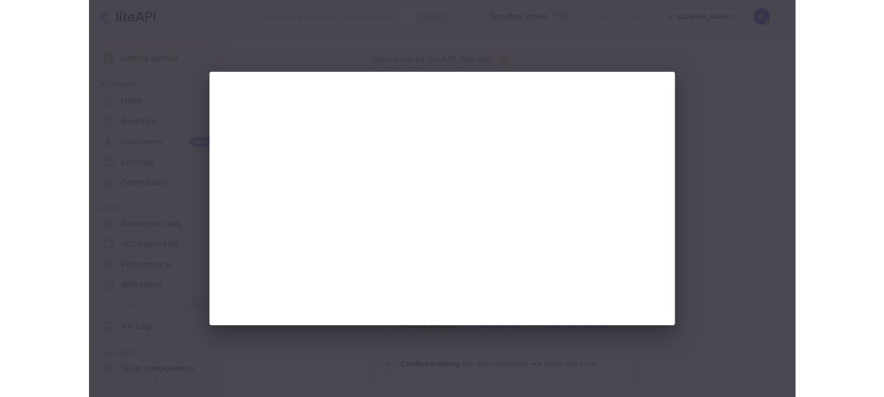
scroll to position [124, 0]
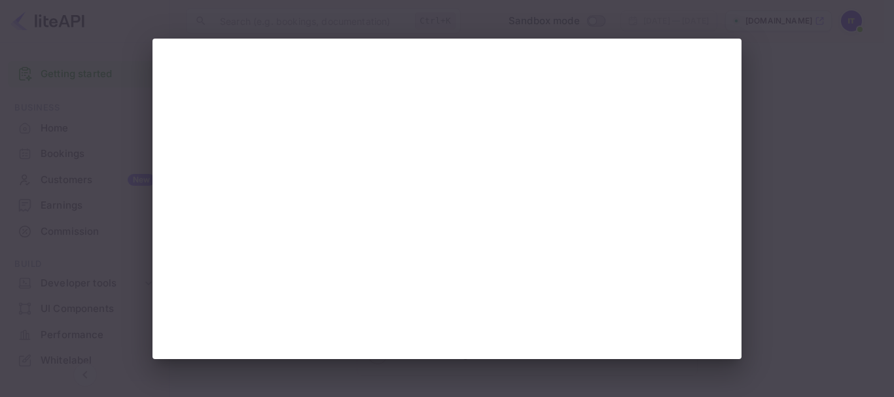
click at [782, 268] on div at bounding box center [447, 198] width 894 height 397
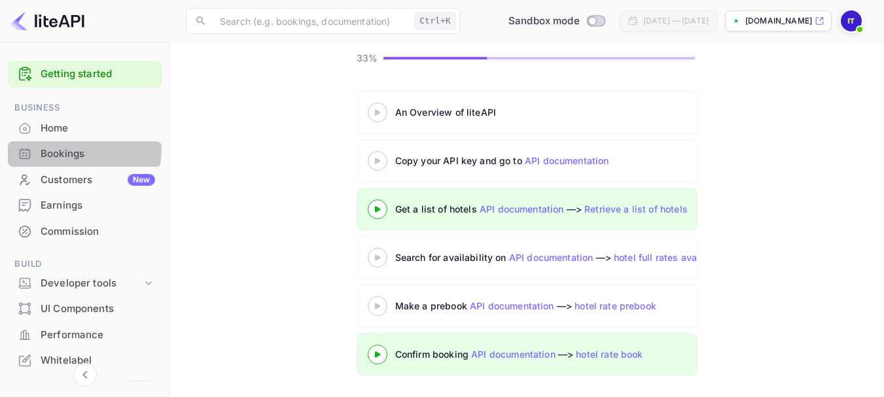
click at [75, 149] on div "Bookings" at bounding box center [98, 154] width 114 height 15
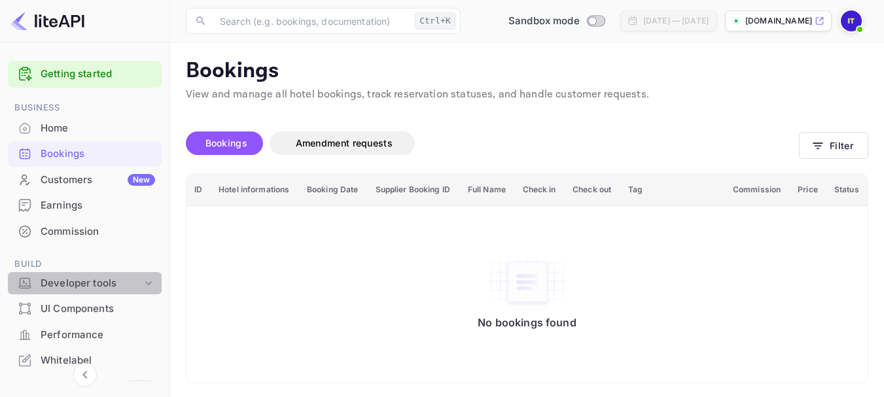
click at [94, 282] on div "Developer tools" at bounding box center [91, 283] width 101 height 15
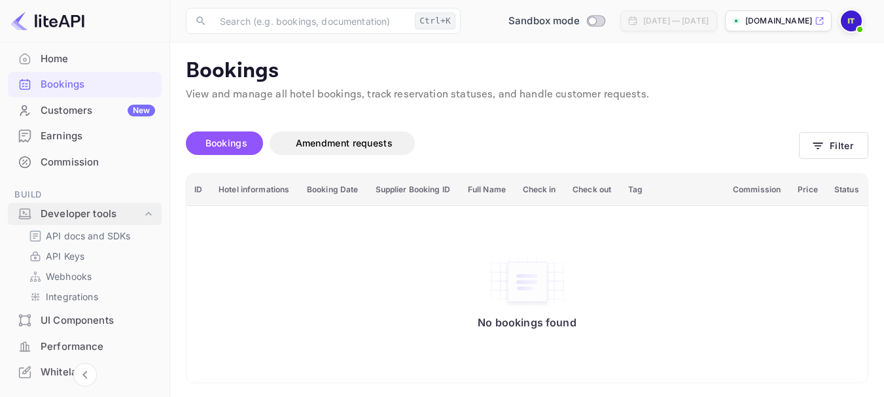
scroll to position [70, 0]
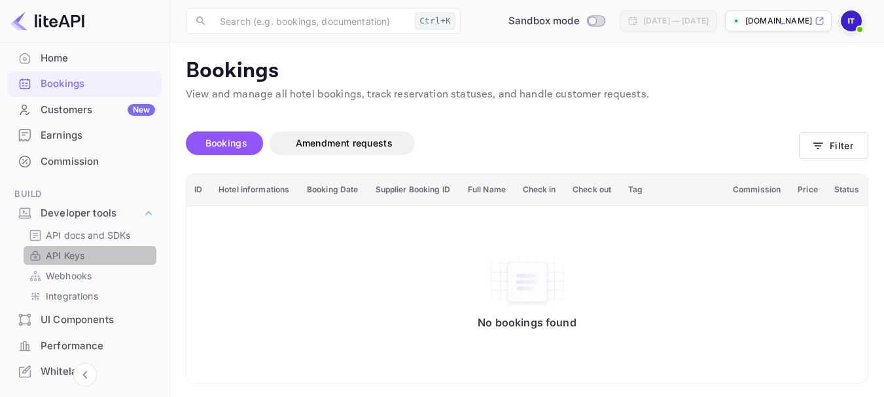
click at [95, 252] on link "API Keys" at bounding box center [90, 256] width 122 height 14
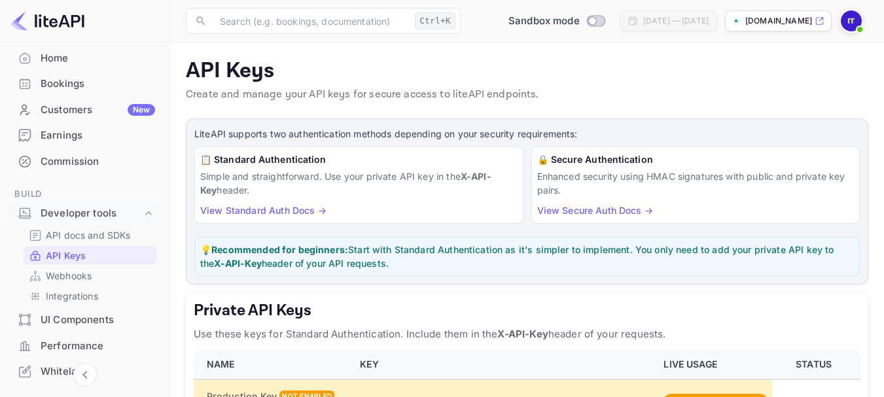
click at [343, 185] on p "Simple and straightforward. Use your private API key in the X-API-Key header." at bounding box center [358, 182] width 317 height 27
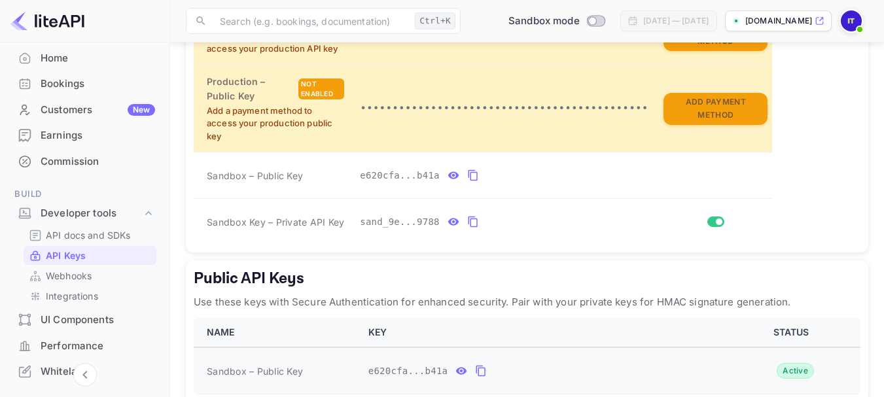
scroll to position [374, 0]
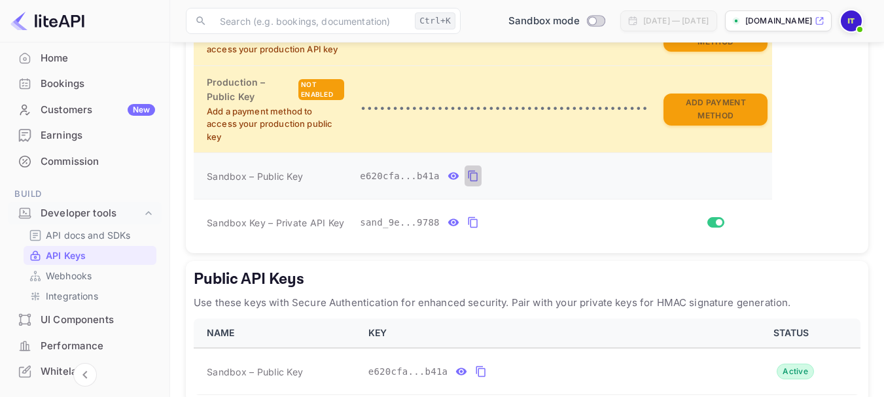
click at [467, 175] on icon "private api keys table" at bounding box center [473, 176] width 12 height 16
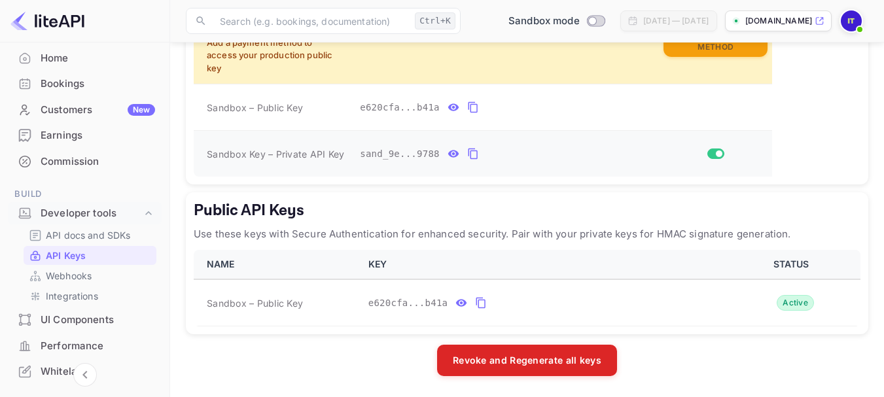
click at [467, 156] on icon "private api keys table" at bounding box center [473, 154] width 12 height 16
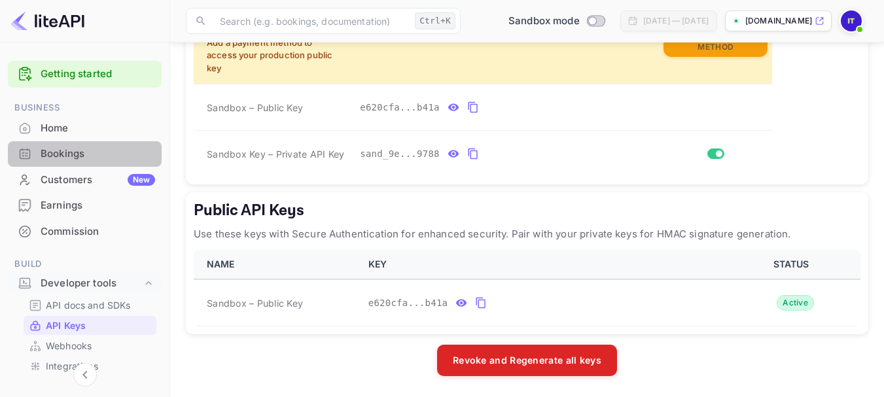
click at [92, 152] on div "Bookings" at bounding box center [98, 154] width 114 height 15
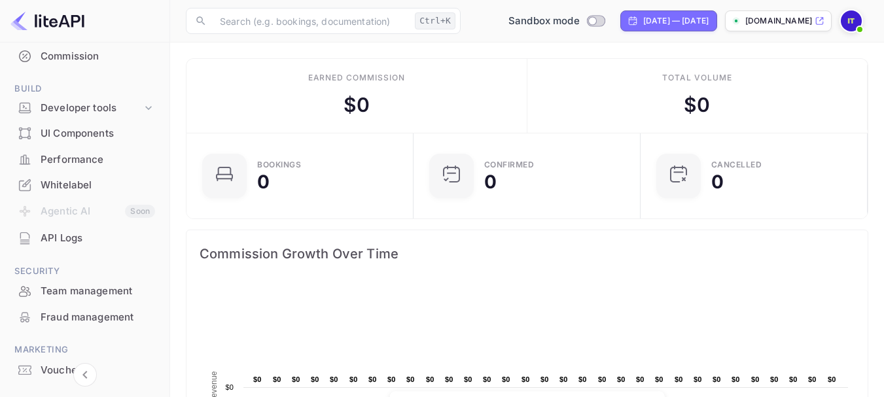
scroll to position [209, 0]
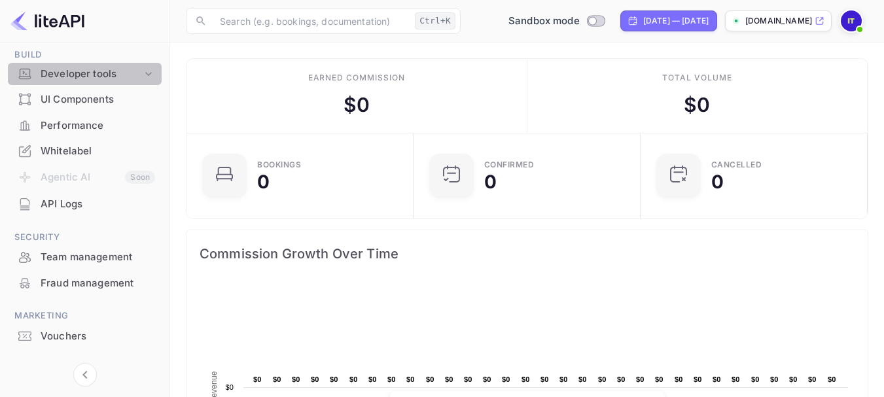
click at [131, 77] on div "Developer tools" at bounding box center [91, 74] width 101 height 15
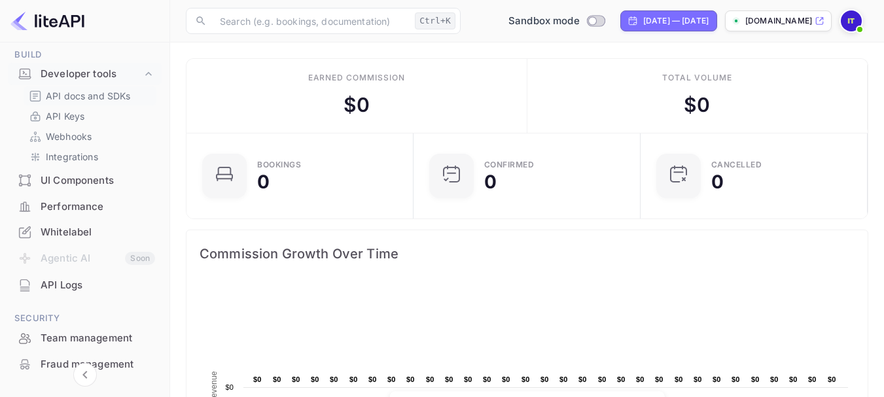
click at [117, 101] on p "API docs and SDKs" at bounding box center [88, 96] width 85 height 14
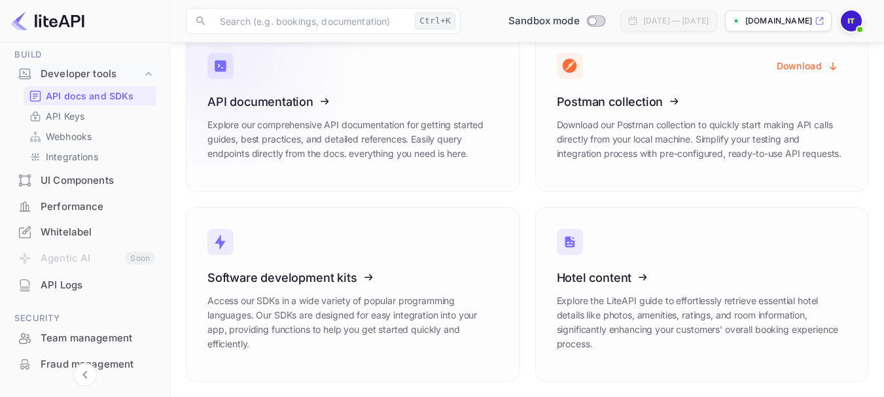
scroll to position [88, 0]
click at [376, 145] on icon at bounding box center [287, 98] width 203 height 135
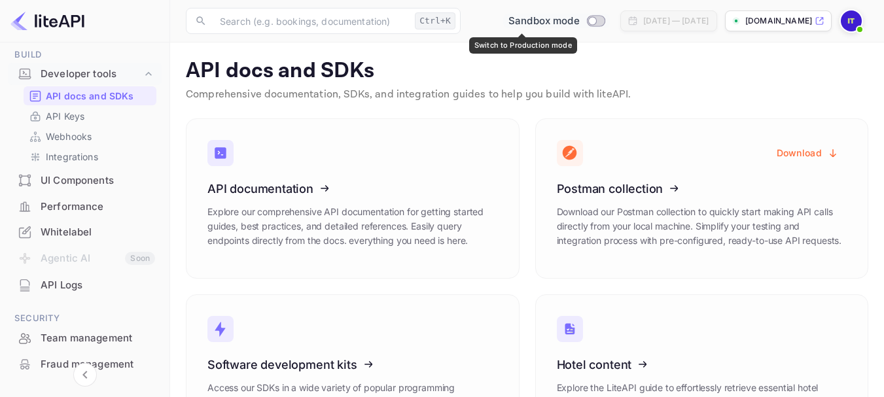
click at [510, 27] on span "Sandbox mode" at bounding box center [543, 21] width 71 height 15
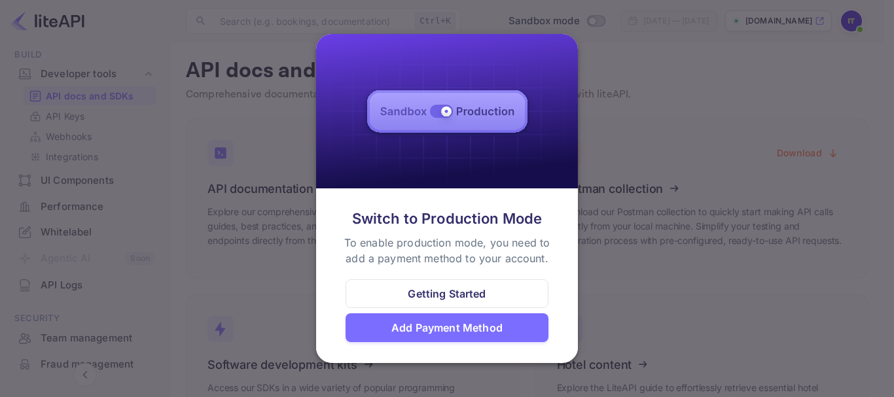
click at [439, 289] on div "Getting Started" at bounding box center [447, 294] width 78 height 16
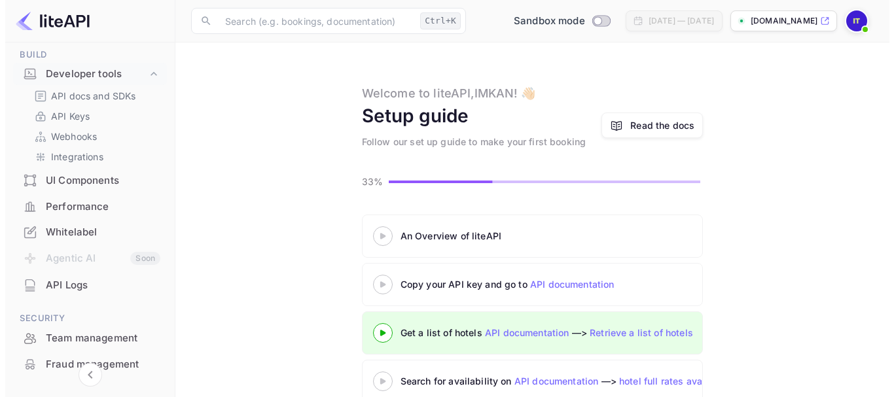
scroll to position [124, 0]
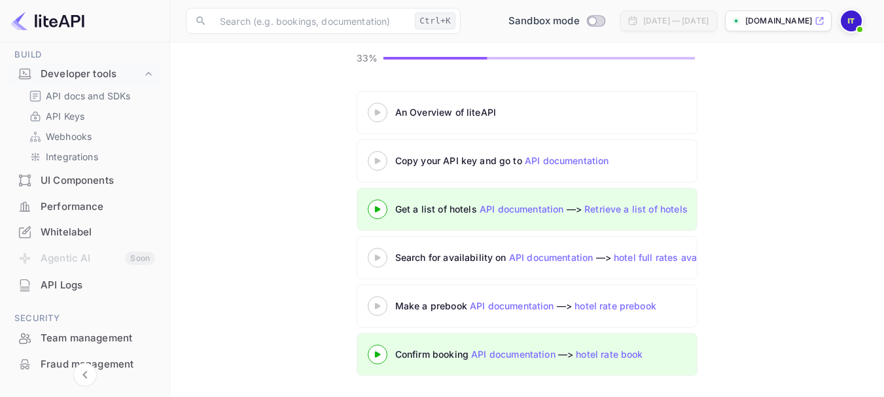
click at [385, 357] on icon at bounding box center [378, 354] width 46 height 7
